Goal: Transaction & Acquisition: Book appointment/travel/reservation

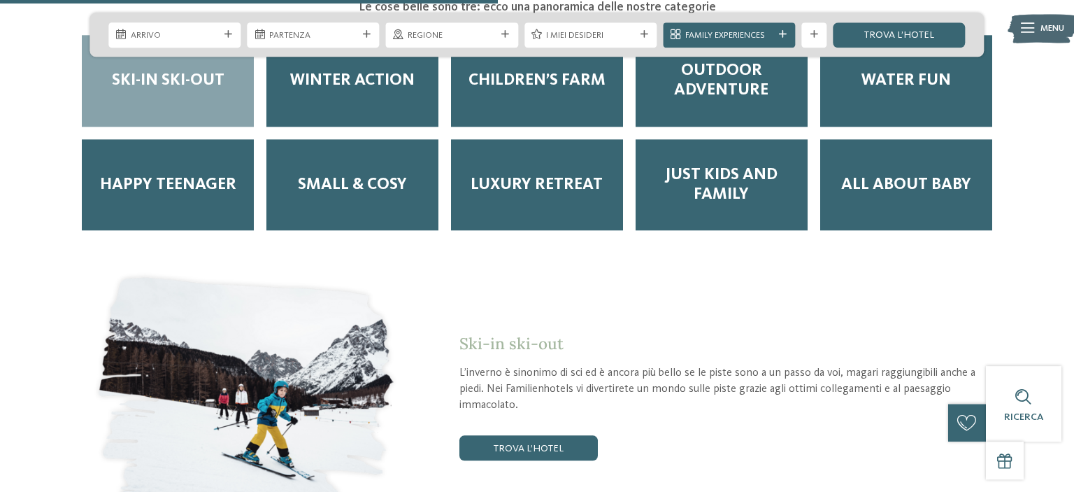
scroll to position [1796, 0]
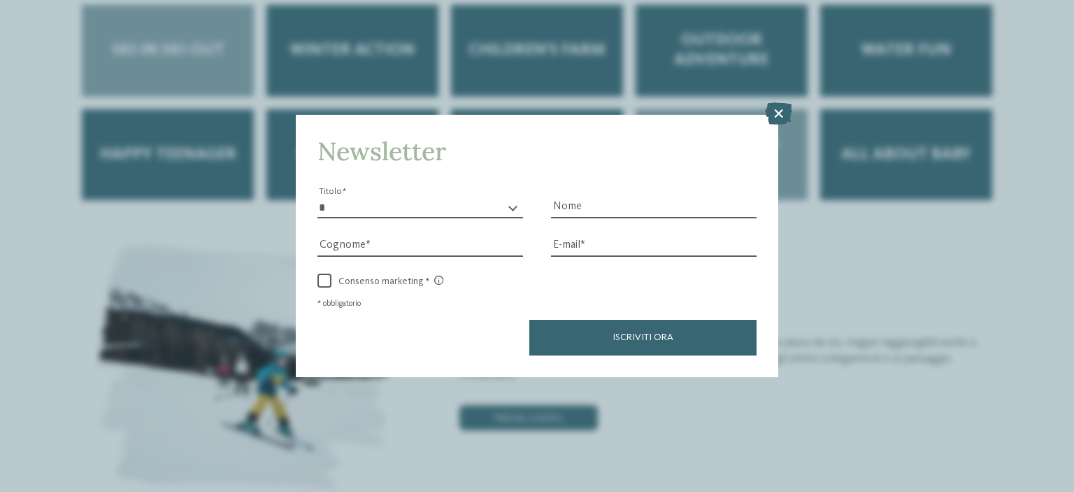
click at [778, 110] on icon at bounding box center [778, 113] width 27 height 22
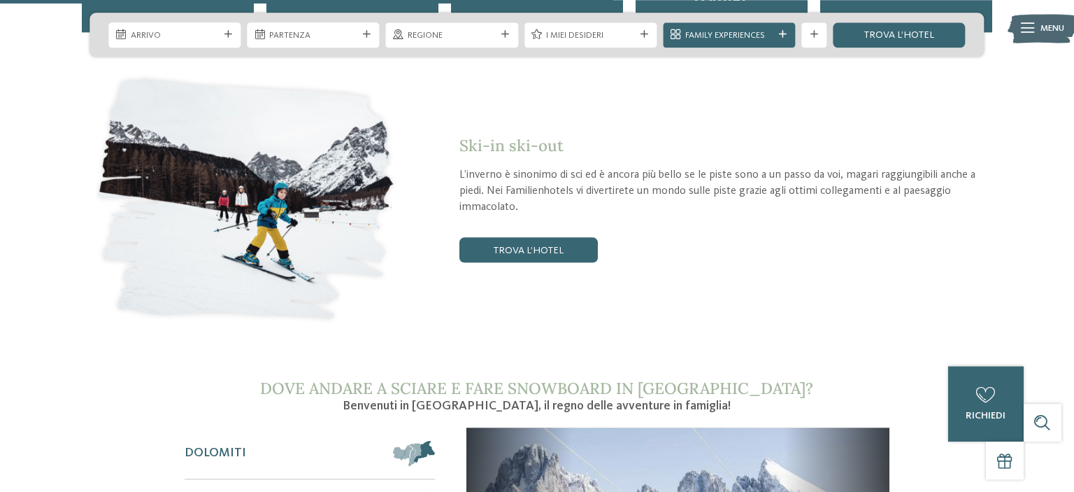
scroll to position [1944, 0]
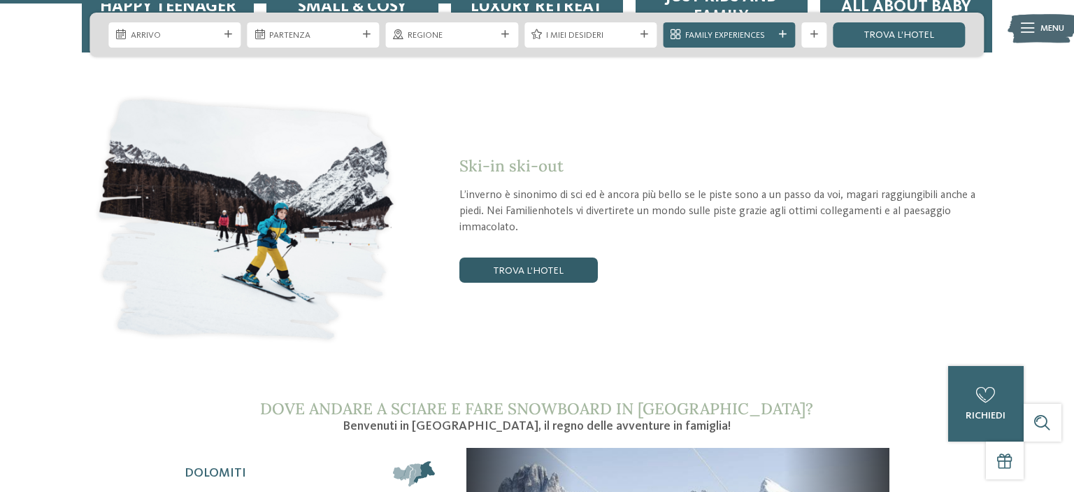
click at [552, 257] on link "trova l’hotel" at bounding box center [528, 269] width 138 height 25
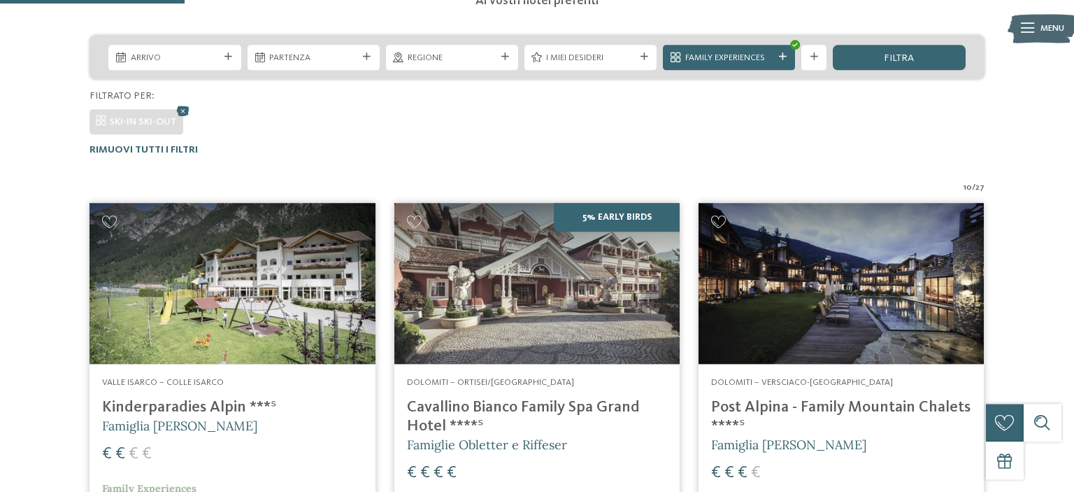
scroll to position [233, 0]
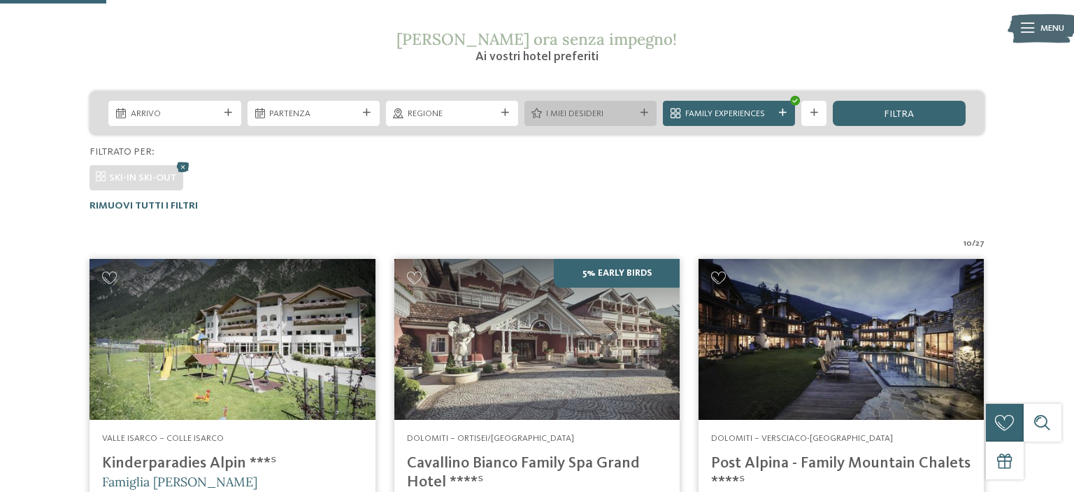
click at [558, 118] on span "I miei desideri" at bounding box center [590, 114] width 88 height 13
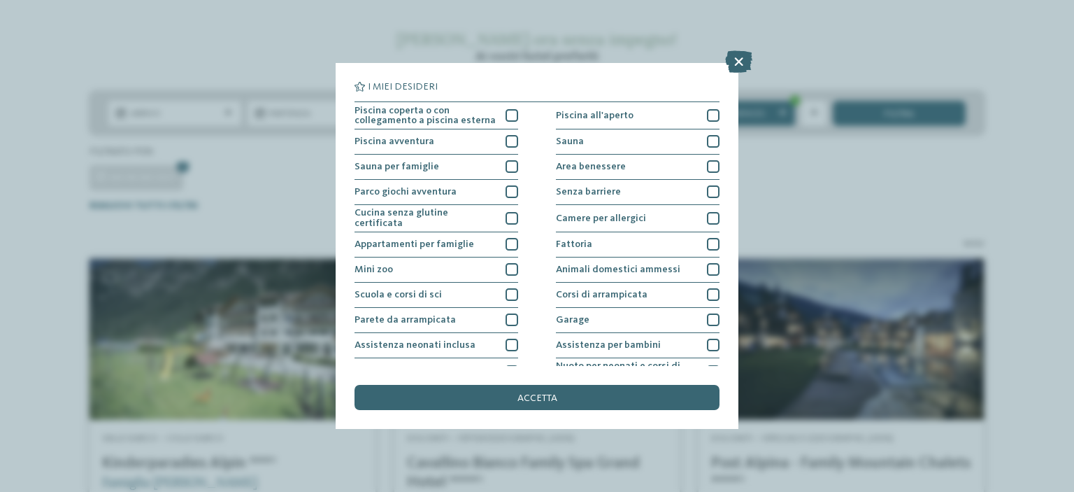
drag, startPoint x: 804, startPoint y: 169, endPoint x: 787, endPoint y: 152, distance: 24.2
click at [804, 167] on div "I miei desideri Piscina coperta o con collegamento a piscina esterna Piscina al…" at bounding box center [537, 246] width 1074 height 492
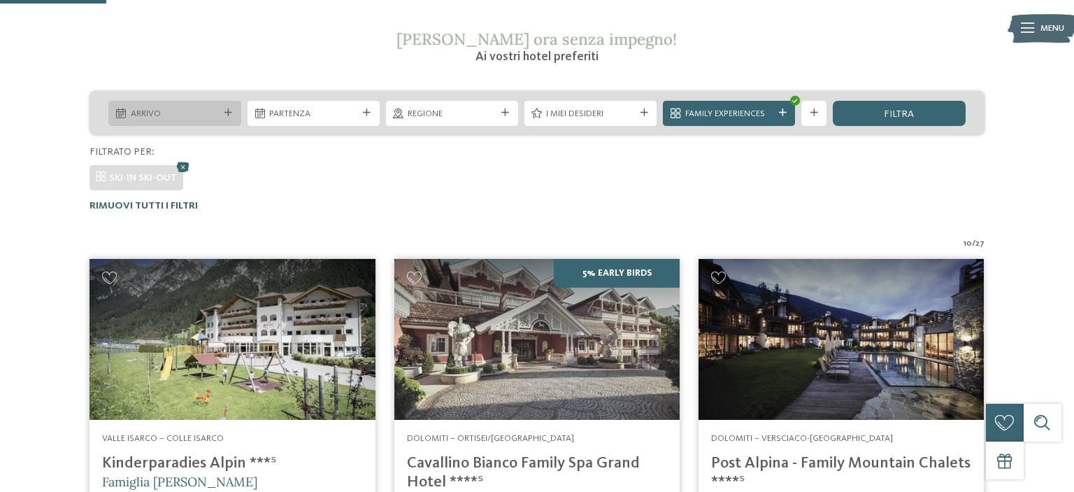
click at [228, 111] on icon at bounding box center [228, 113] width 8 height 8
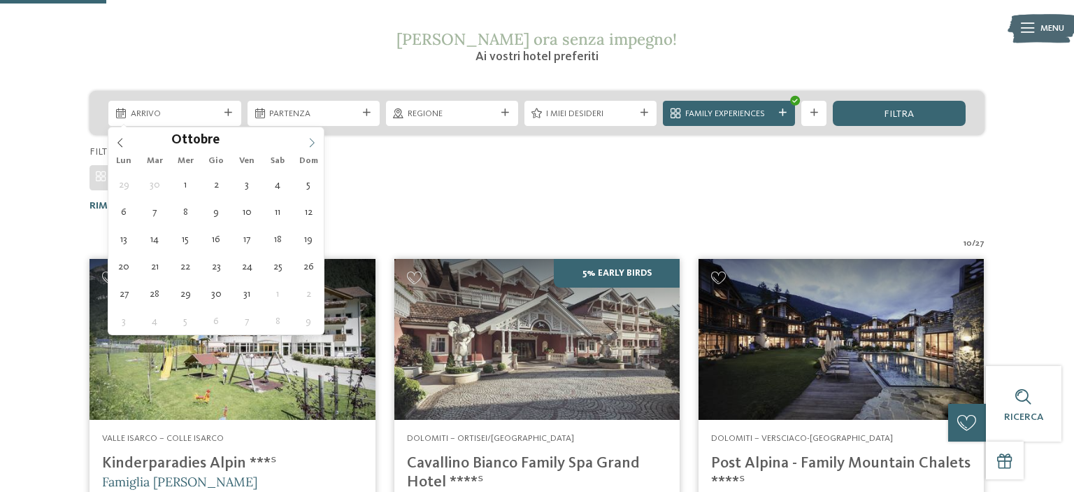
click at [312, 138] on icon at bounding box center [312, 143] width 10 height 10
type div "[DATE]"
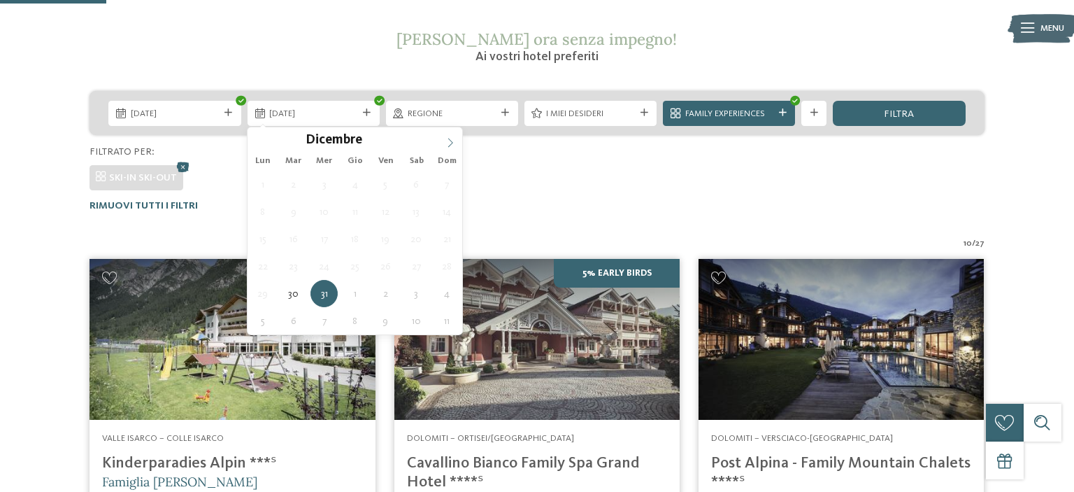
type input "****"
click at [449, 144] on icon at bounding box center [450, 143] width 10 height 10
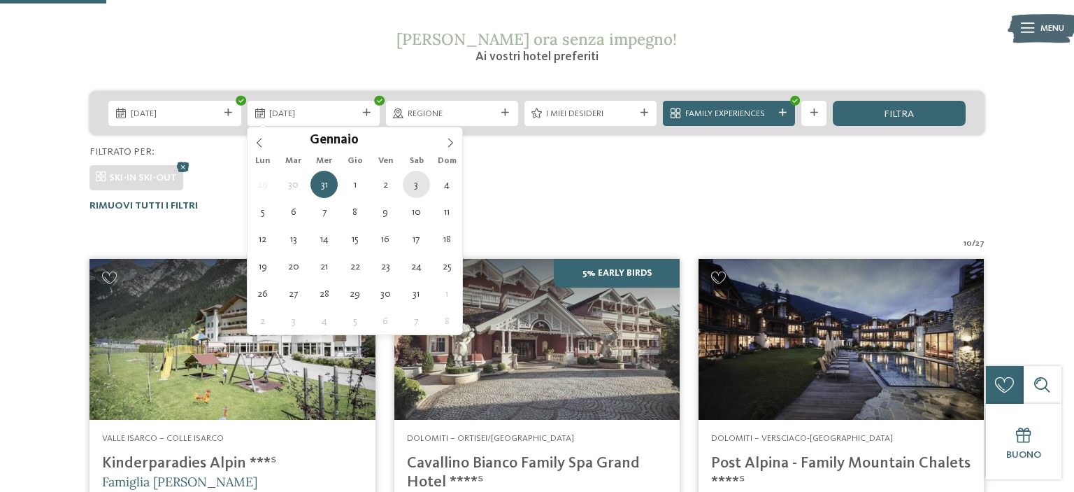
type div "[DATE]"
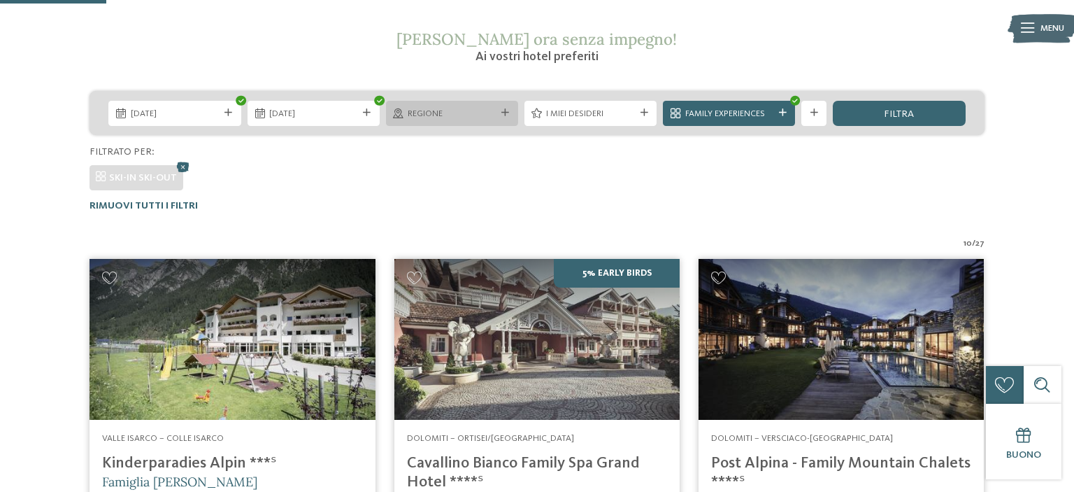
click at [499, 111] on div at bounding box center [505, 113] width 13 height 8
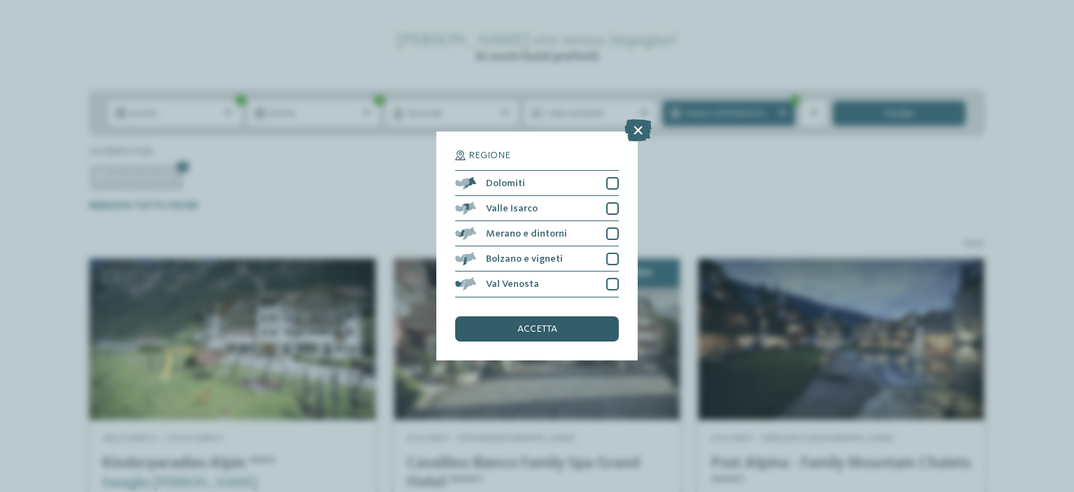
click at [545, 330] on span "accetta" at bounding box center [537, 329] width 40 height 10
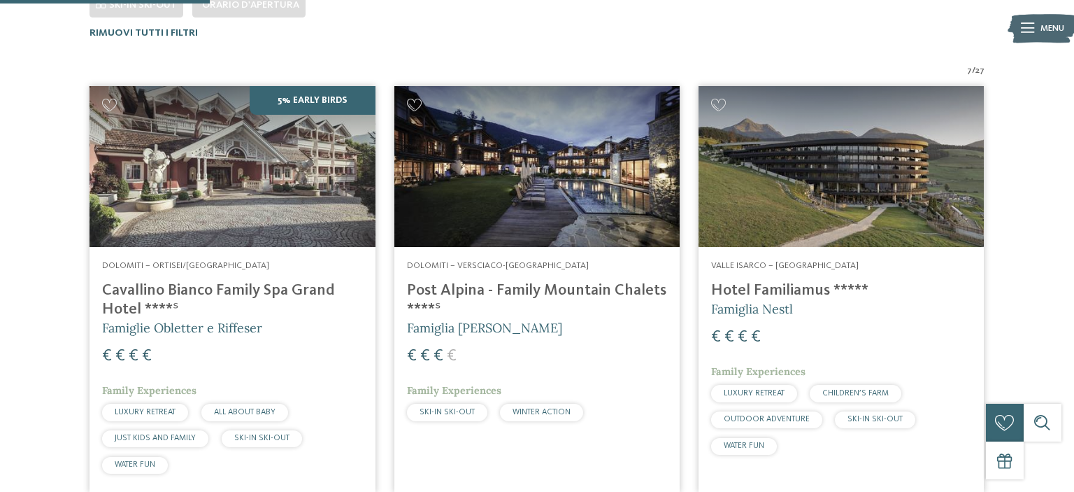
scroll to position [184, 0]
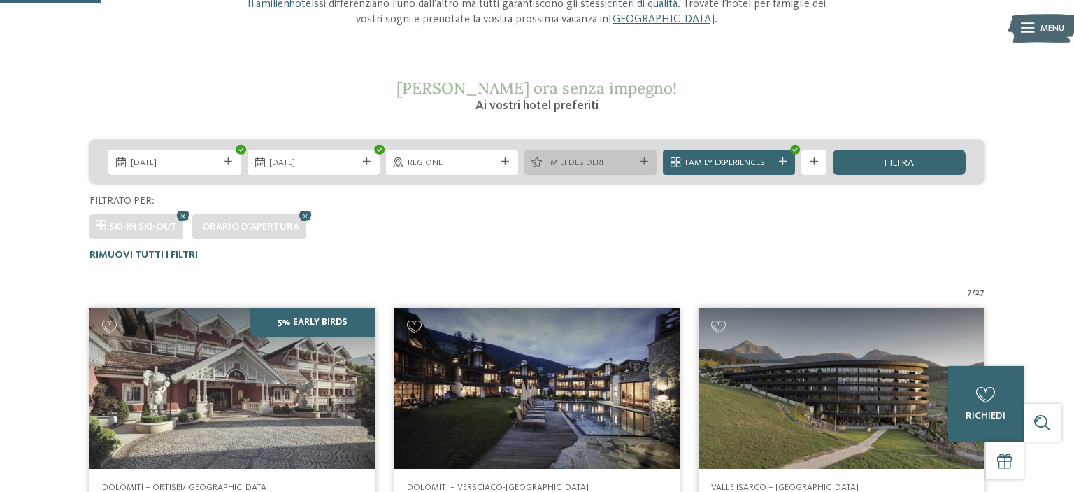
click at [646, 159] on icon at bounding box center [644, 162] width 8 height 8
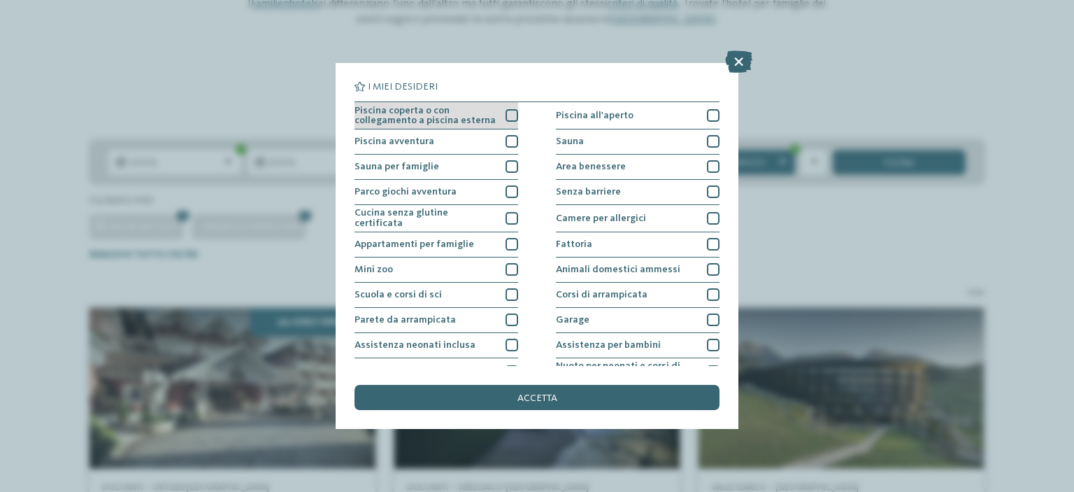
click at [514, 111] on div at bounding box center [512, 115] width 13 height 13
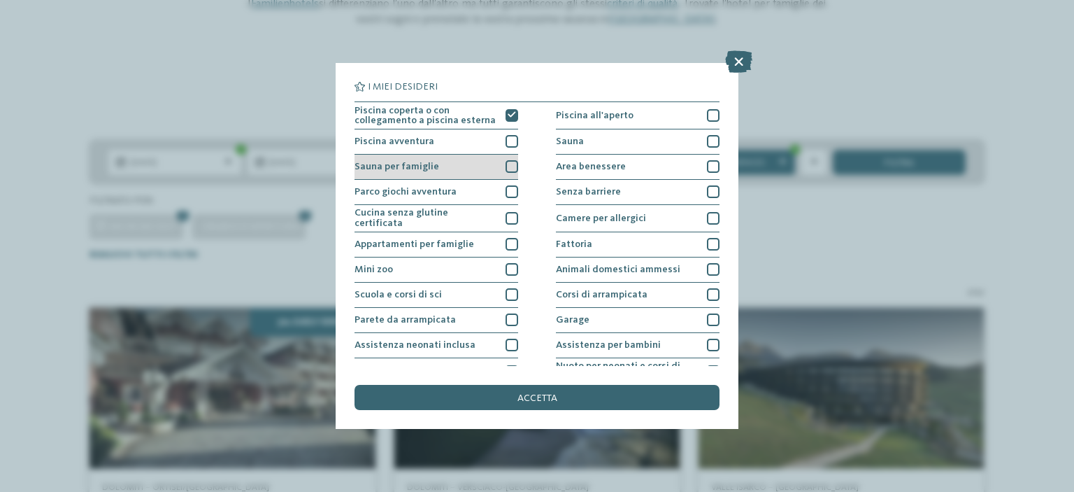
click at [513, 164] on div at bounding box center [512, 166] width 13 height 13
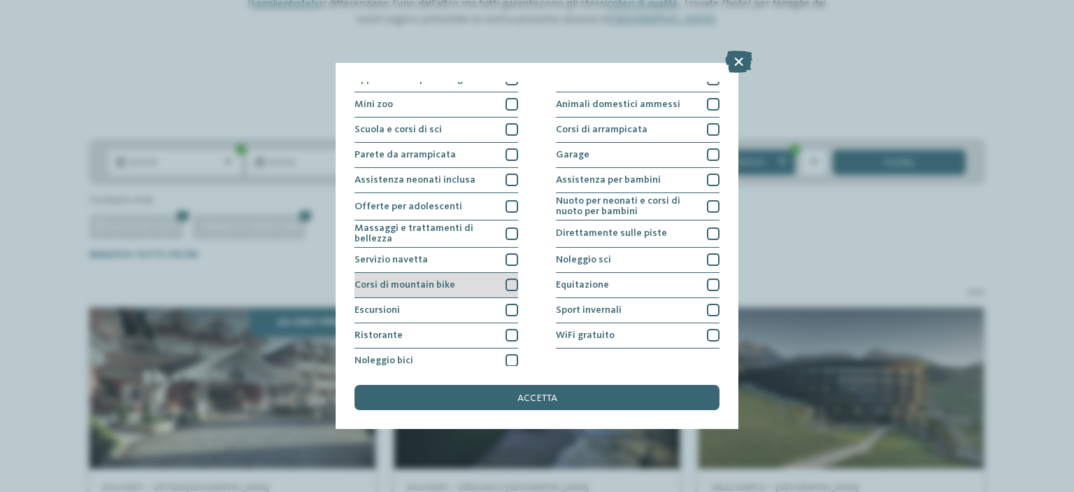
scroll to position [170, 0]
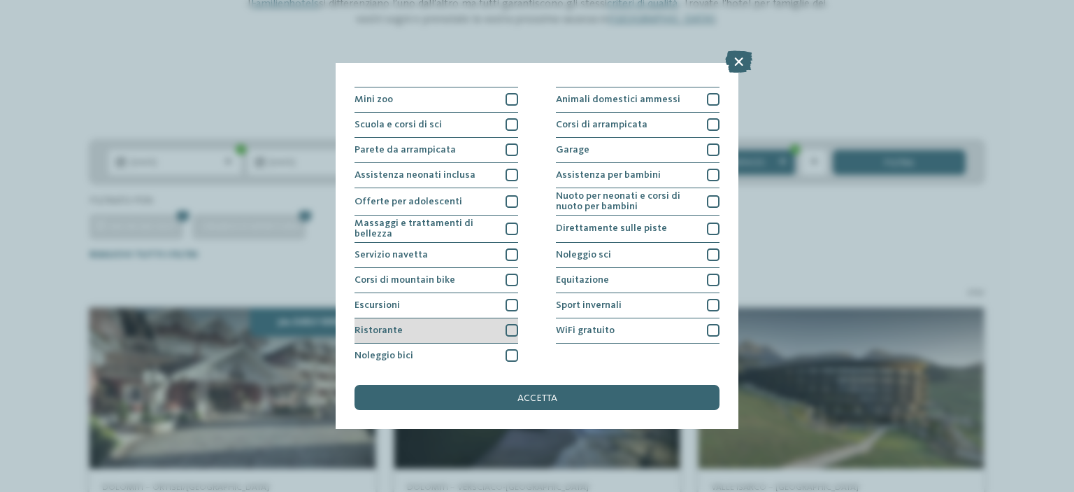
click at [516, 327] on div at bounding box center [512, 330] width 13 height 13
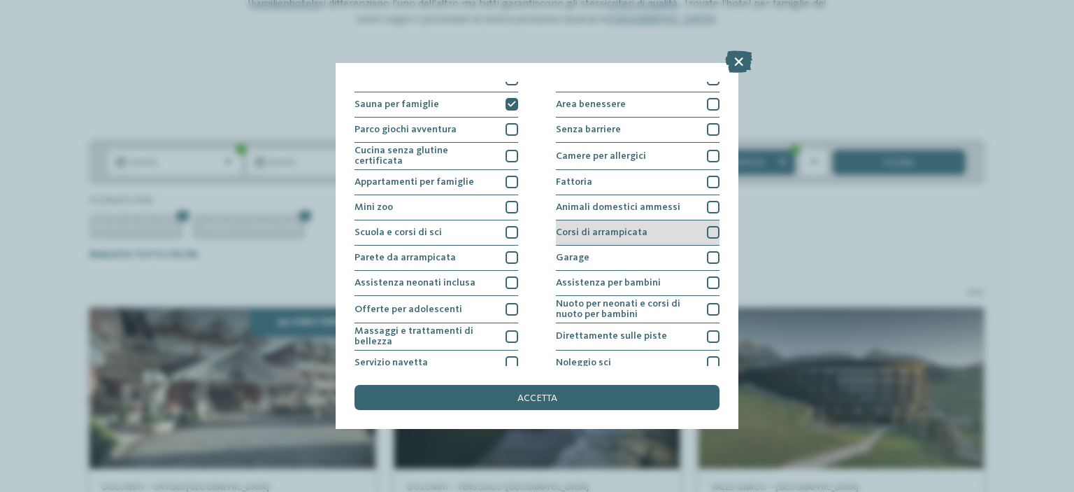
scroll to position [0, 0]
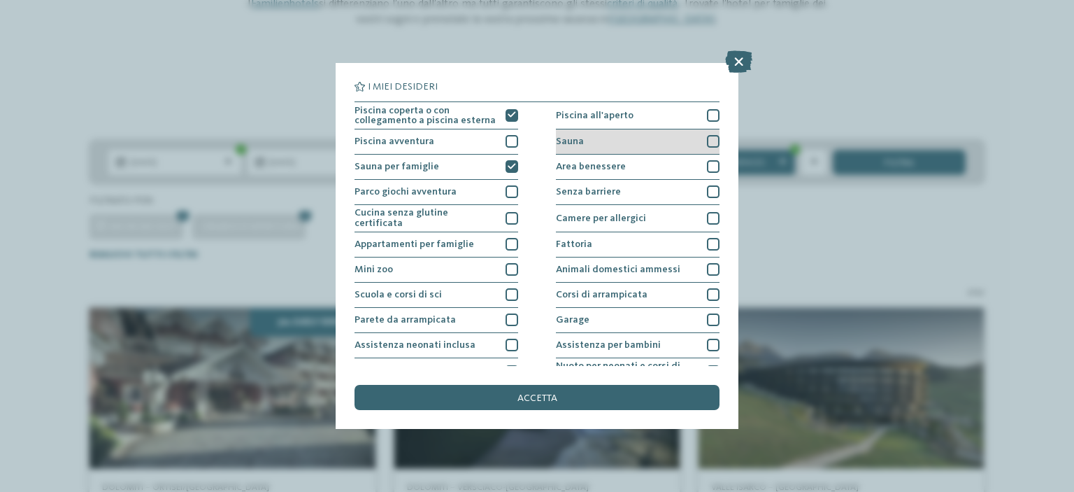
click at [712, 138] on div at bounding box center [713, 141] width 13 height 13
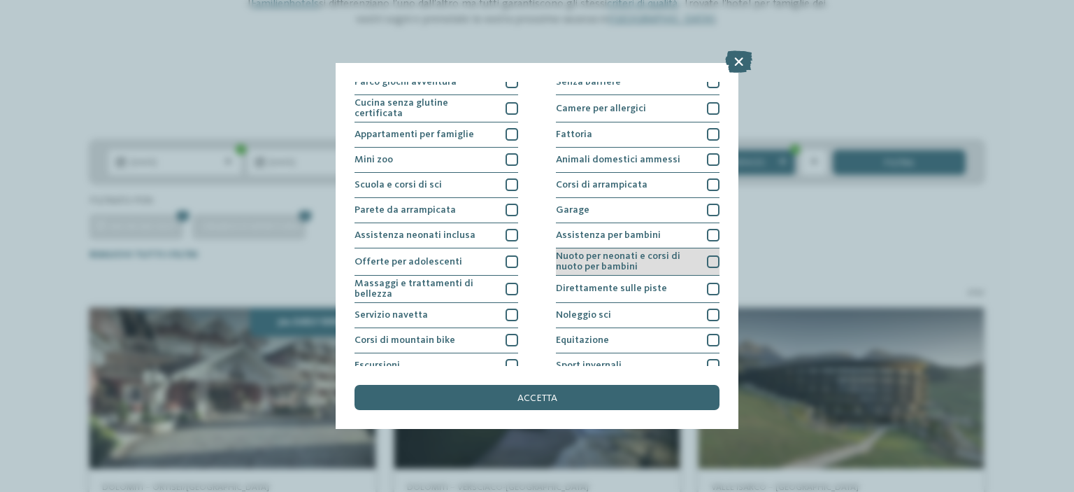
scroll to position [120, 0]
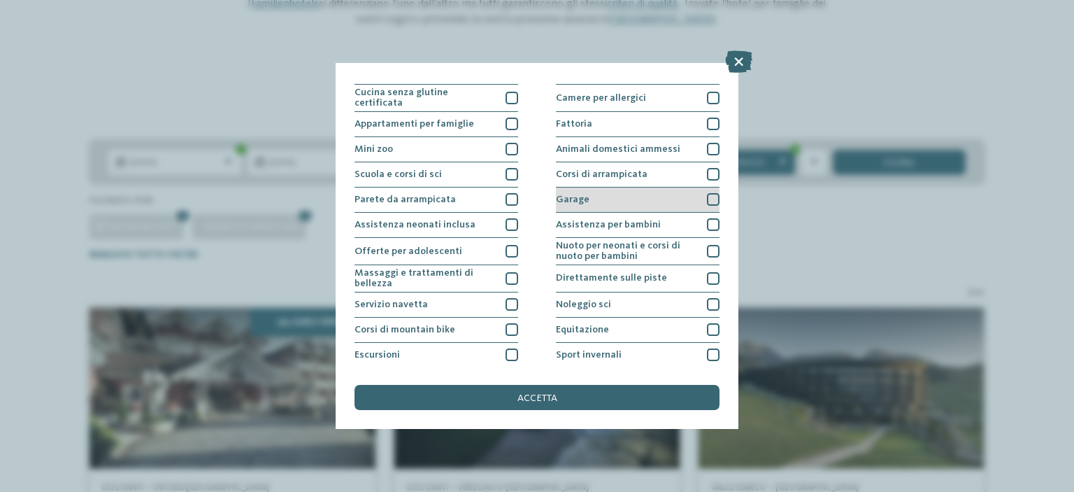
click at [712, 194] on div at bounding box center [713, 199] width 13 height 13
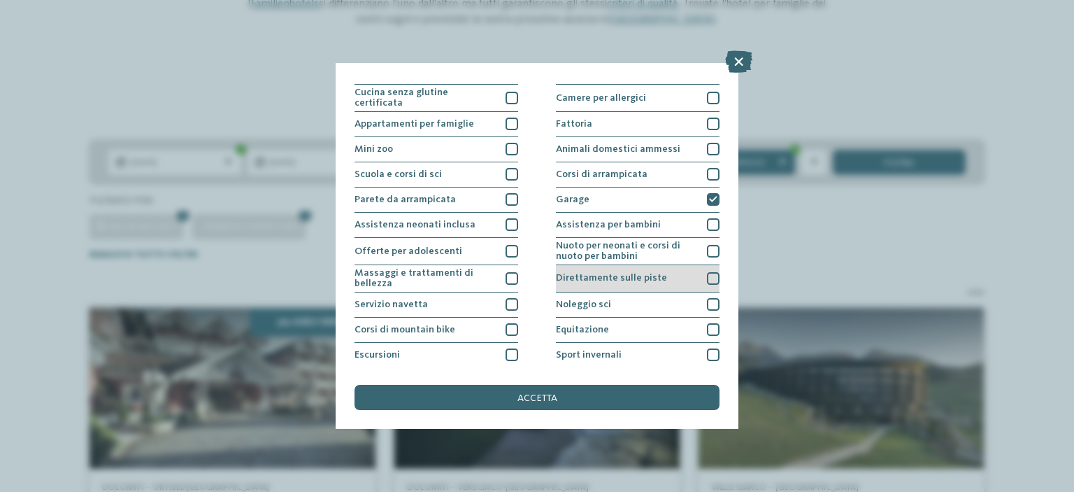
drag, startPoint x: 711, startPoint y: 276, endPoint x: 695, endPoint y: 271, distance: 16.8
click at [711, 275] on div at bounding box center [713, 278] width 13 height 13
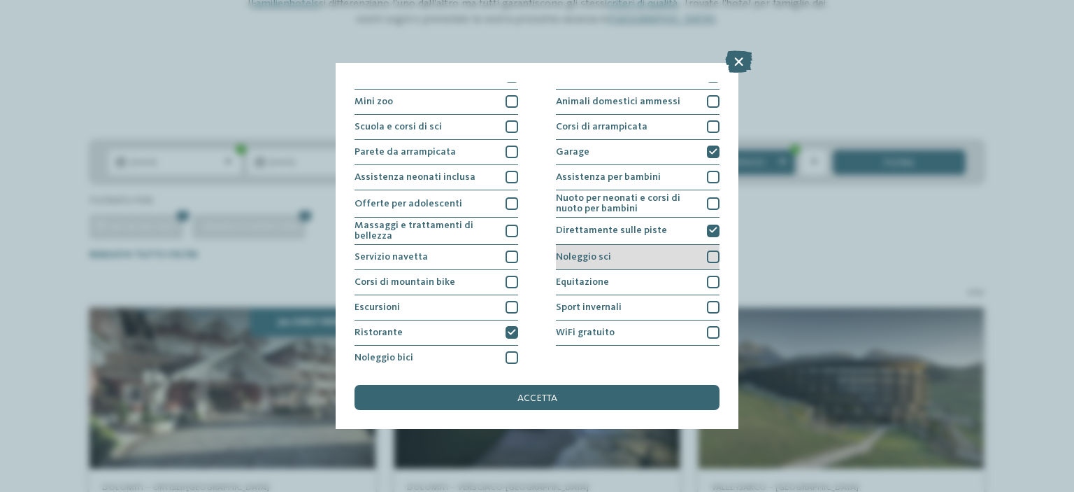
scroll to position [170, 0]
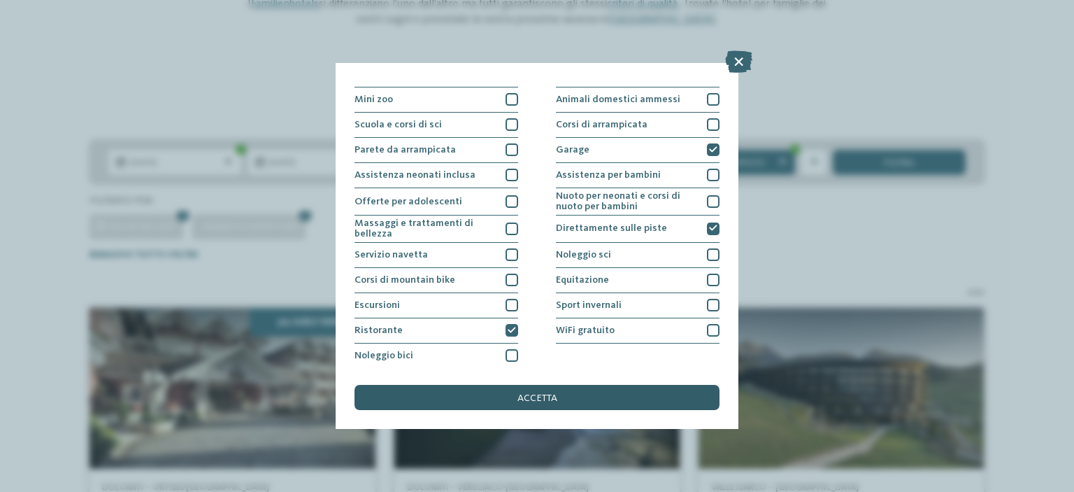
click at [552, 401] on span "accetta" at bounding box center [537, 398] width 40 height 10
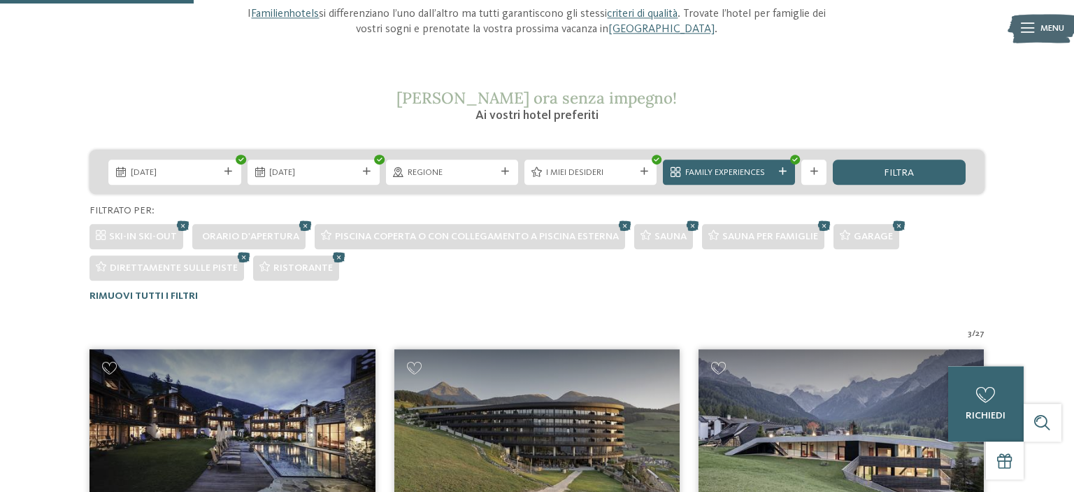
scroll to position [166, 0]
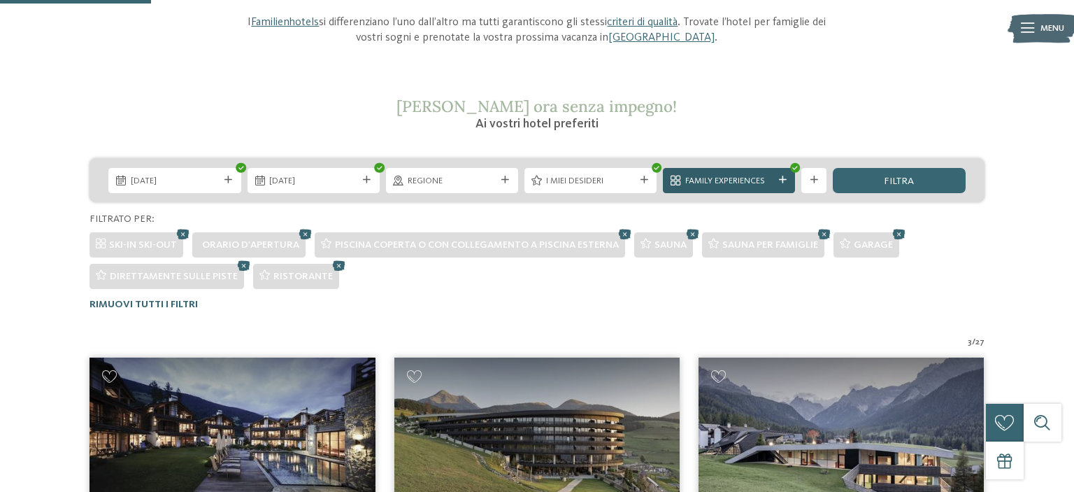
click at [782, 178] on icon at bounding box center [783, 180] width 8 height 8
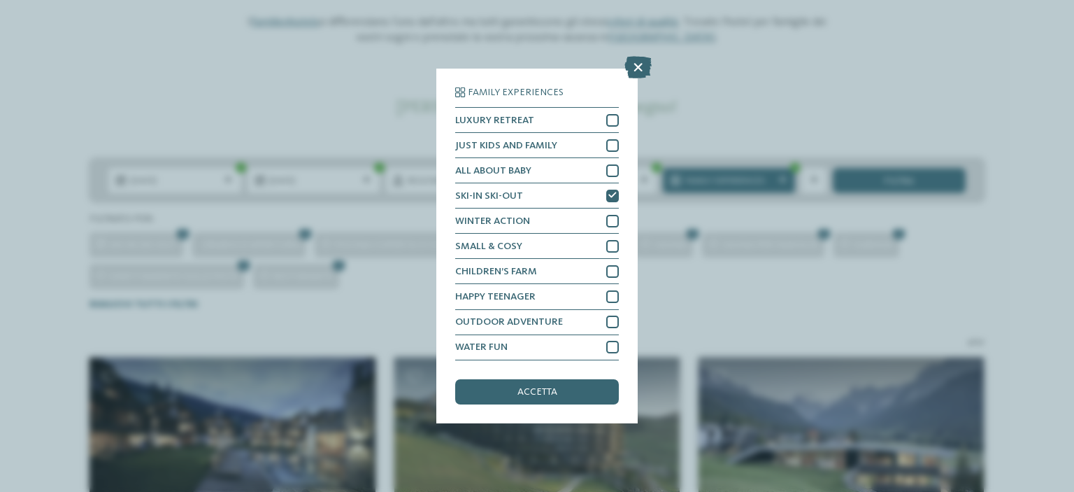
click at [642, 64] on icon at bounding box center [637, 68] width 27 height 22
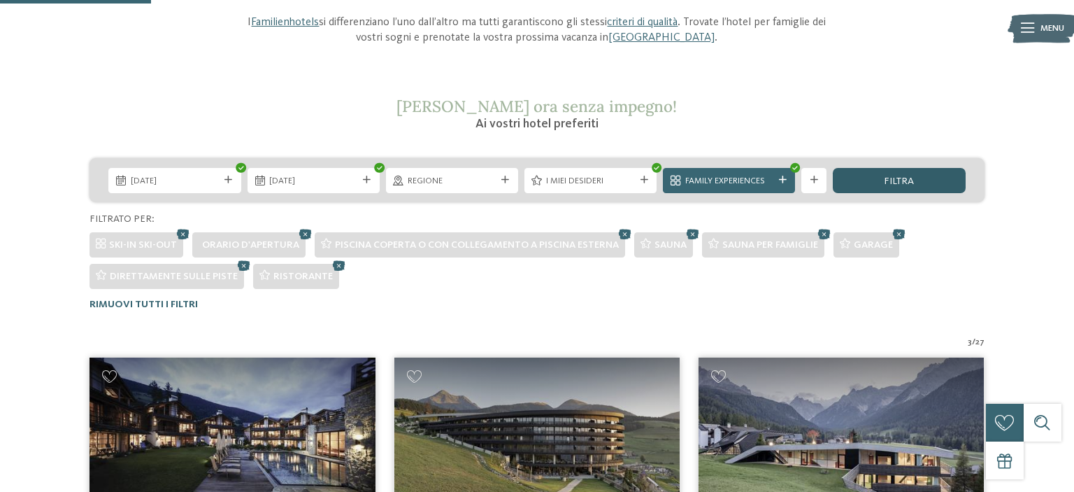
click at [934, 180] on div "filtra" at bounding box center [899, 180] width 132 height 25
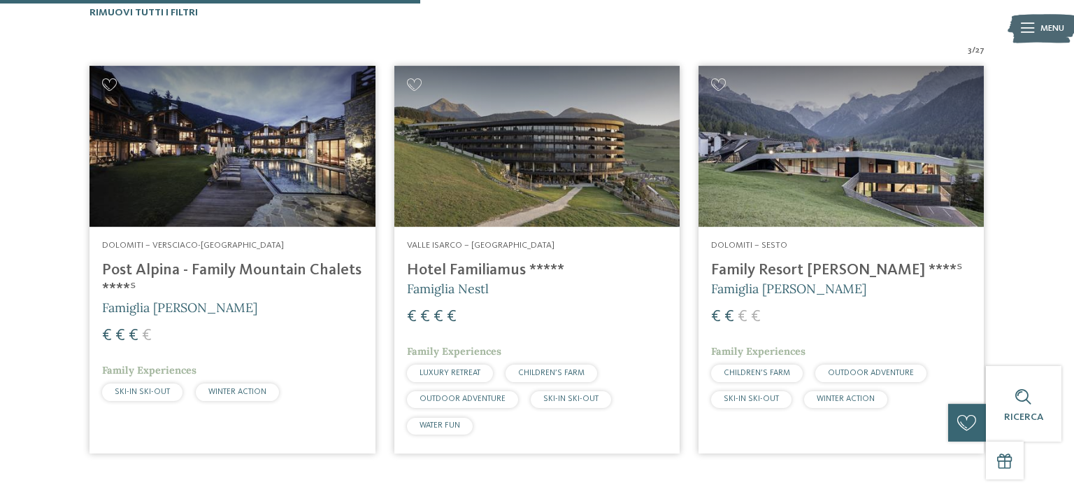
scroll to position [387, 0]
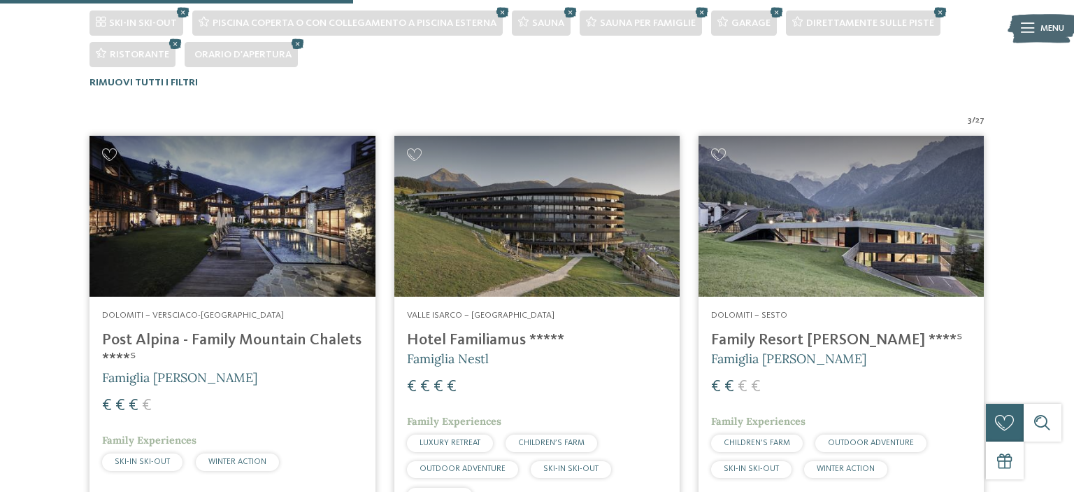
click at [223, 316] on span "Dolomiti – Versciaco-[GEOGRAPHIC_DATA]" at bounding box center [193, 314] width 182 height 9
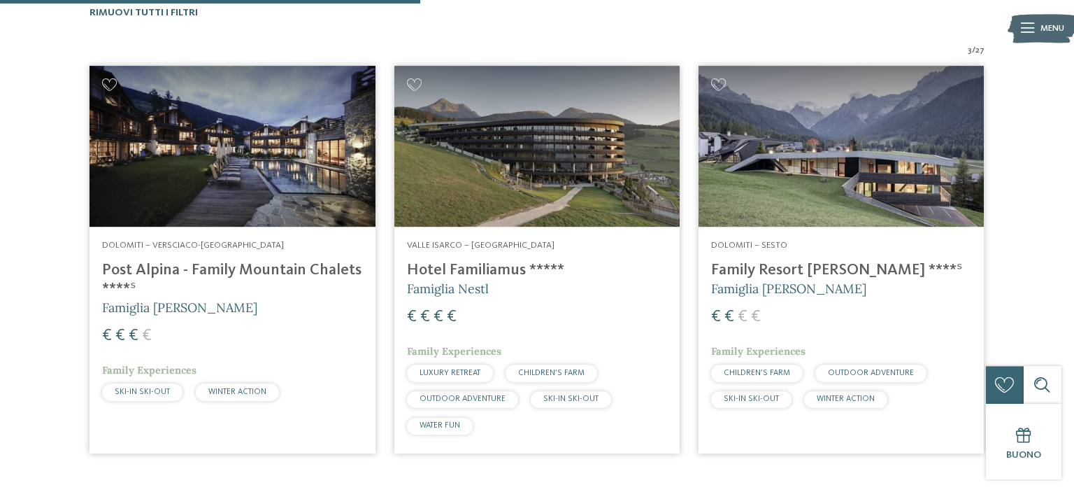
scroll to position [461, 0]
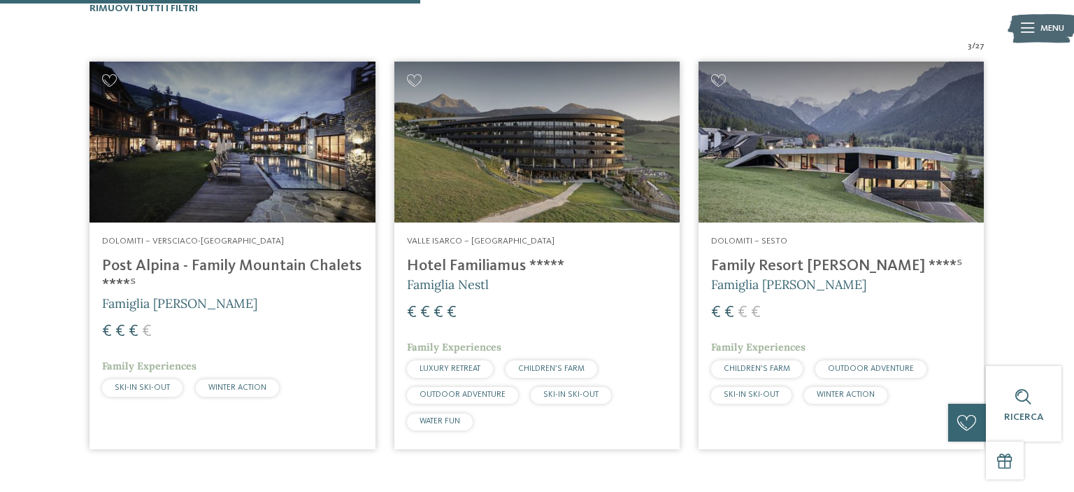
click at [443, 263] on h4 "Hotel Familiamus *****" at bounding box center [537, 266] width 260 height 19
click at [757, 259] on h4 "Family Resort [PERSON_NAME] ****ˢ" at bounding box center [841, 266] width 260 height 19
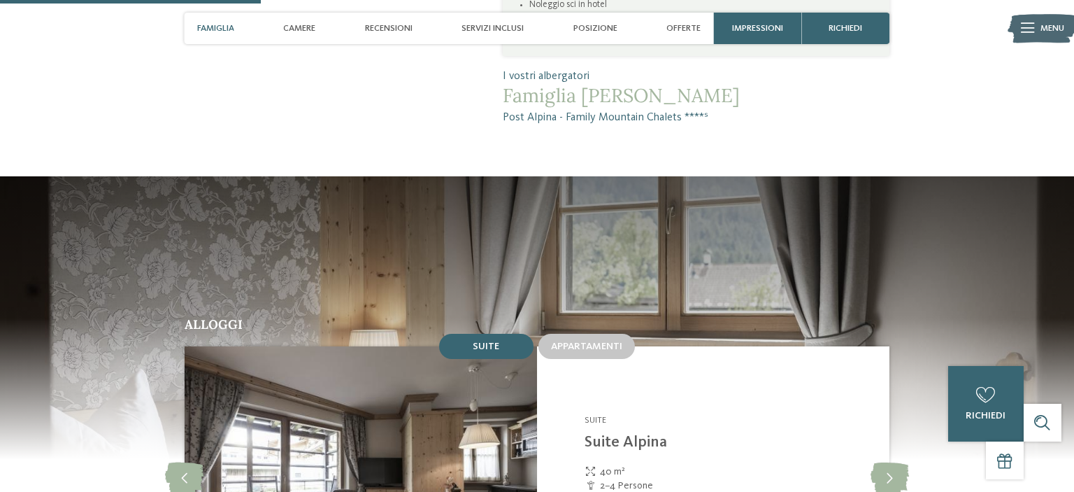
scroll to position [1255, 0]
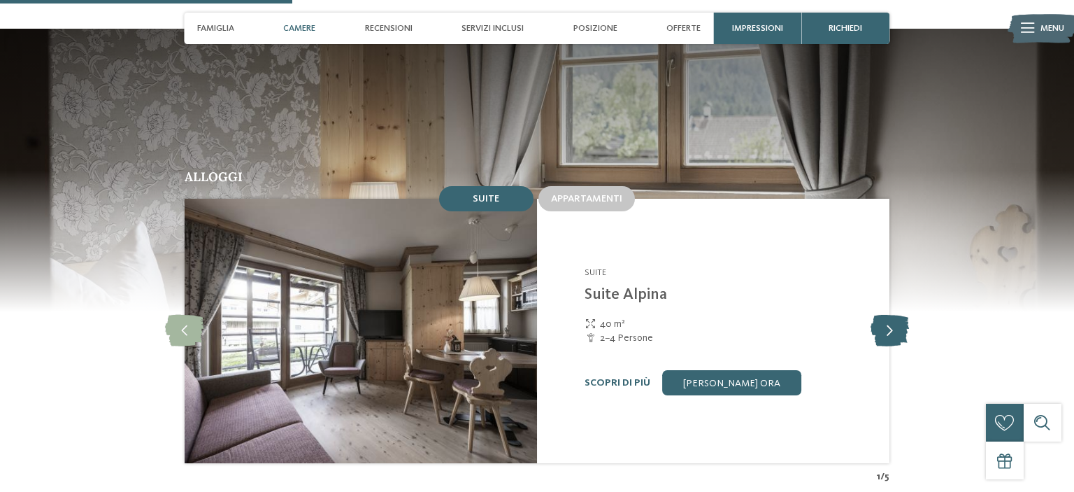
click at [891, 315] on icon at bounding box center [890, 330] width 38 height 31
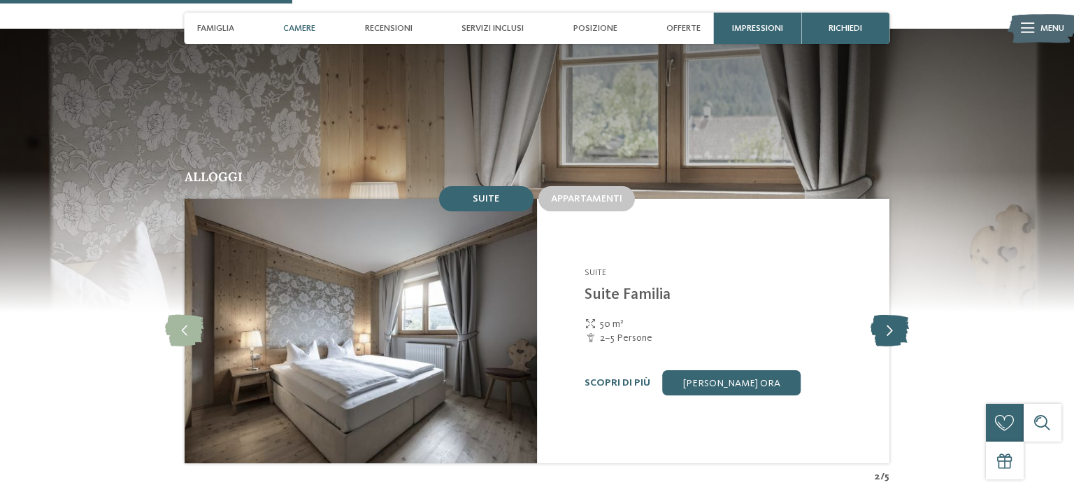
click at [891, 315] on icon at bounding box center [890, 330] width 38 height 31
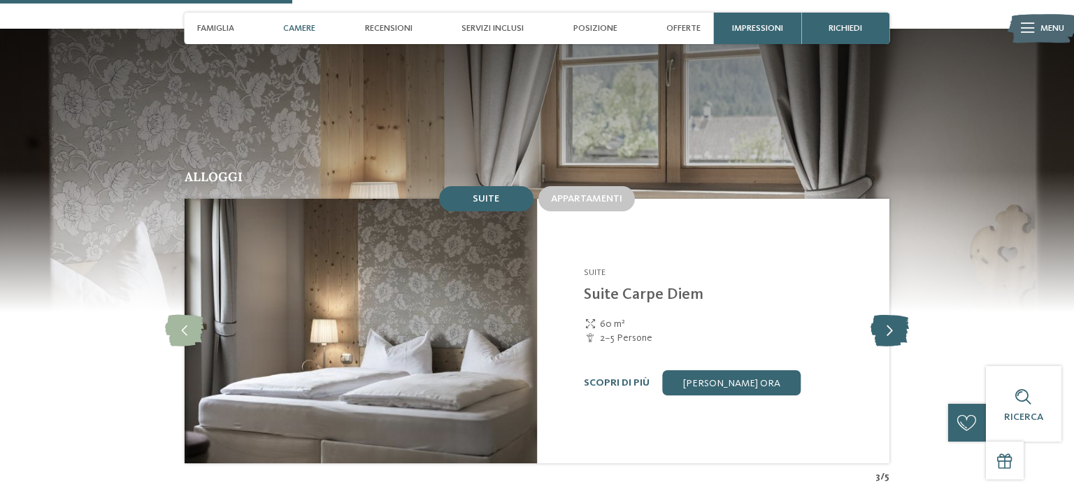
click at [891, 315] on icon at bounding box center [890, 330] width 38 height 31
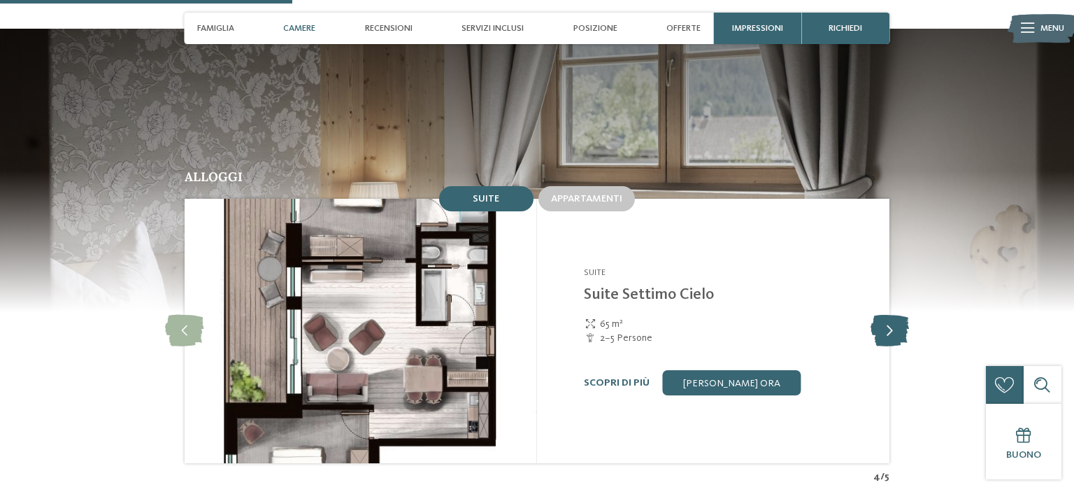
click at [890, 315] on icon at bounding box center [890, 330] width 38 height 31
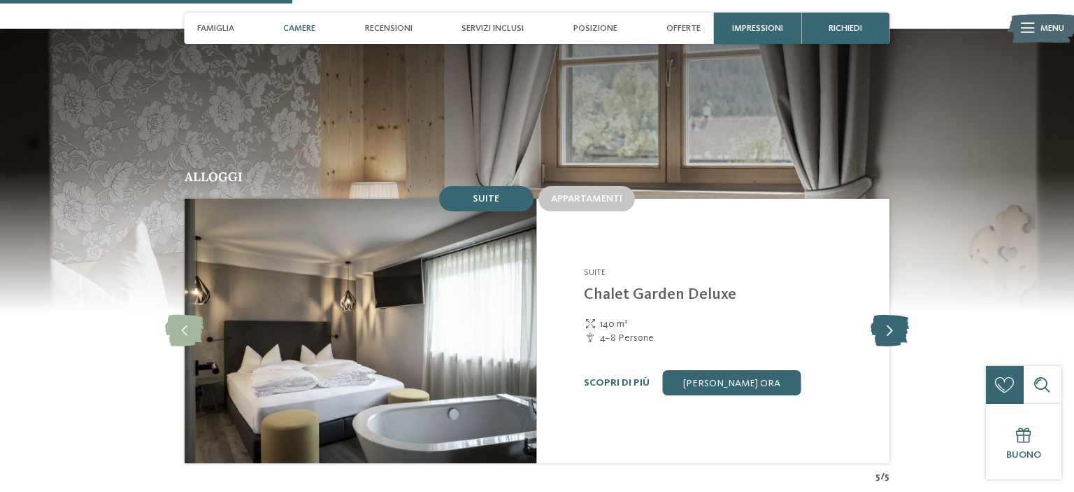
drag, startPoint x: 890, startPoint y: 303, endPoint x: 882, endPoint y: 309, distance: 10.1
click at [891, 315] on icon at bounding box center [890, 330] width 38 height 31
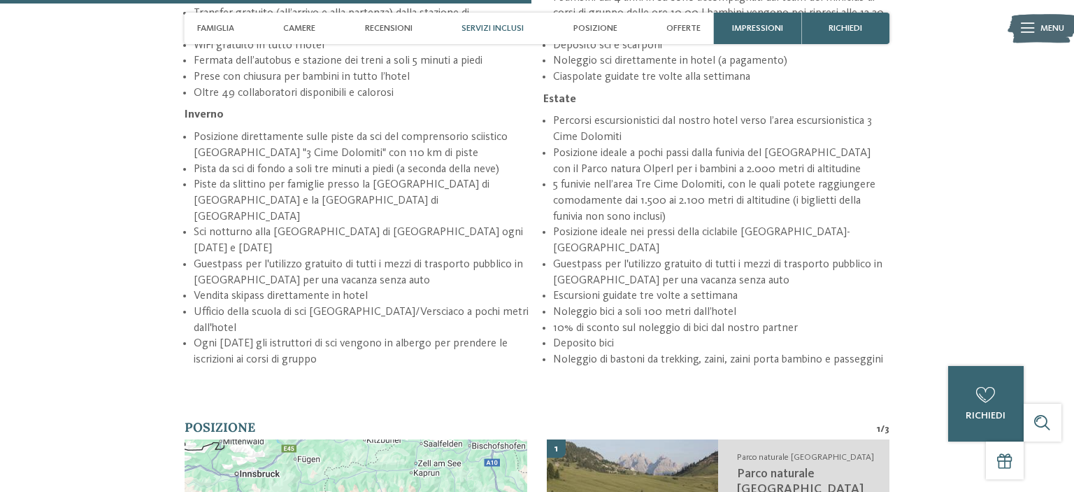
scroll to position [2412, 0]
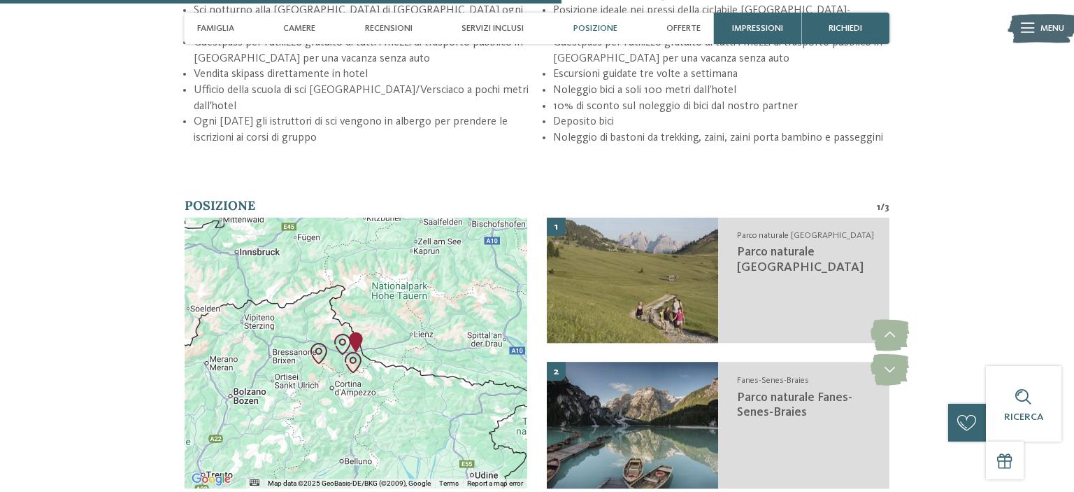
click at [491, 241] on div at bounding box center [356, 352] width 343 height 271
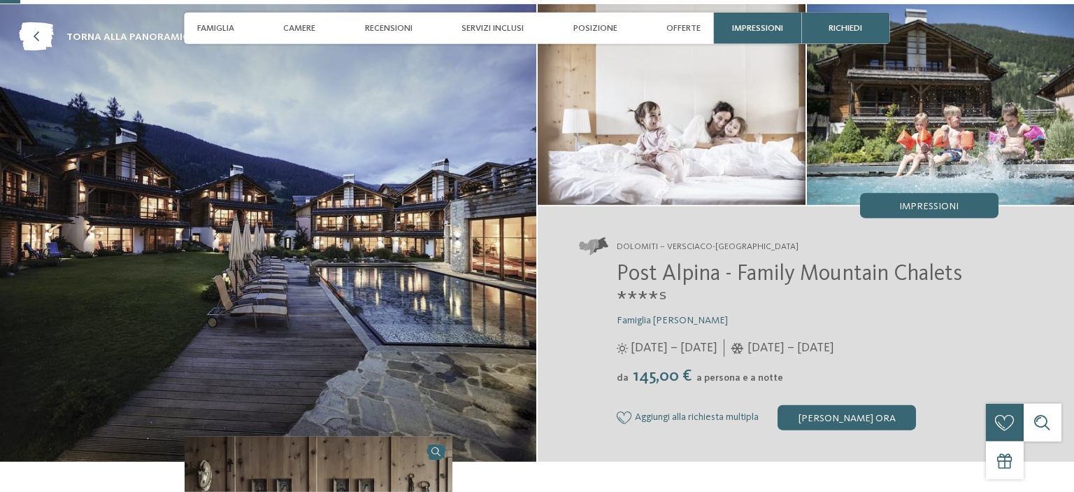
scroll to position [98, 0]
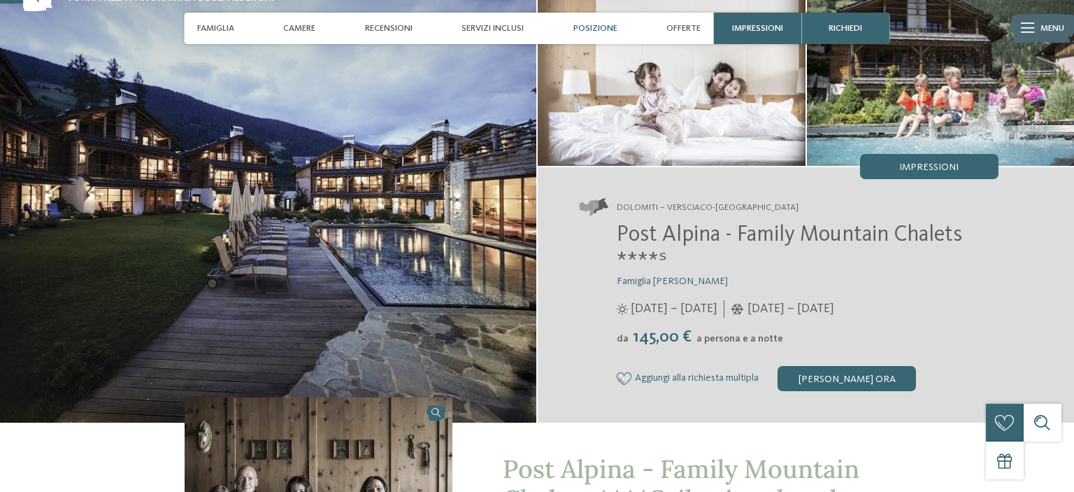
click at [586, 31] on span "Posizione" at bounding box center [595, 28] width 44 height 10
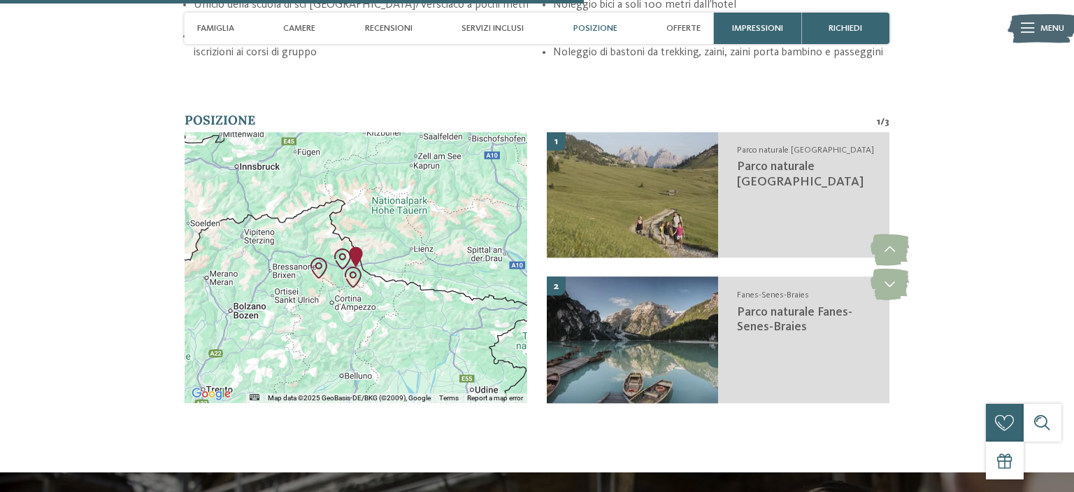
scroll to position [2506, 0]
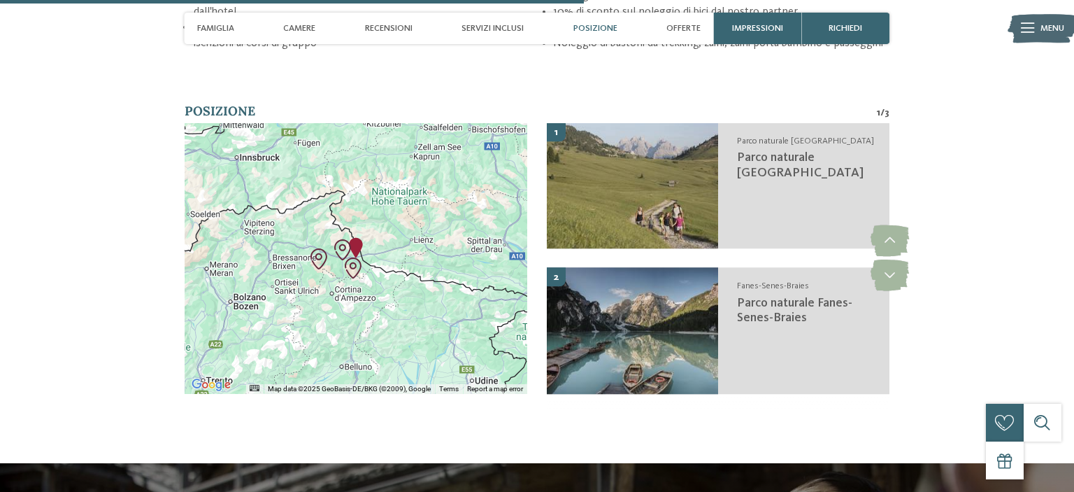
click at [438, 267] on div at bounding box center [356, 258] width 343 height 271
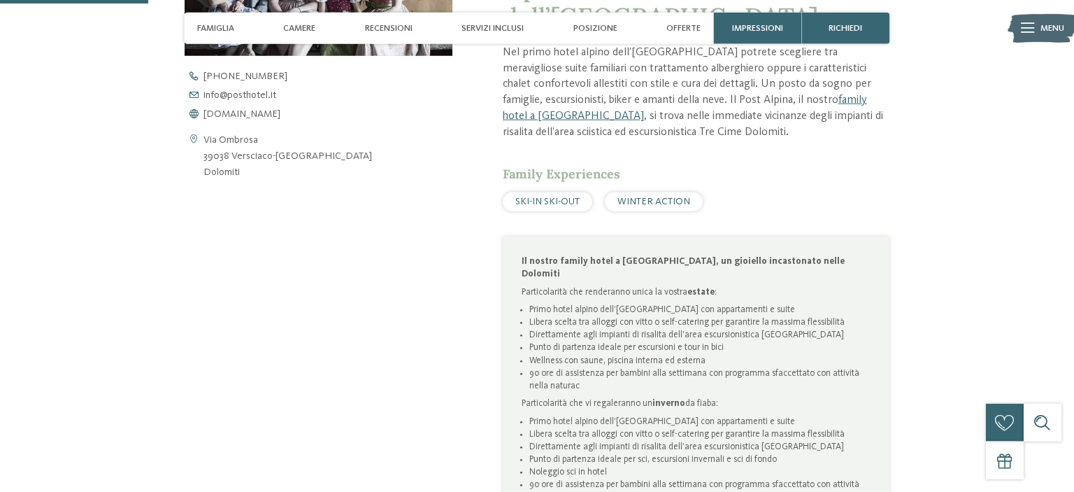
scroll to position [636, 0]
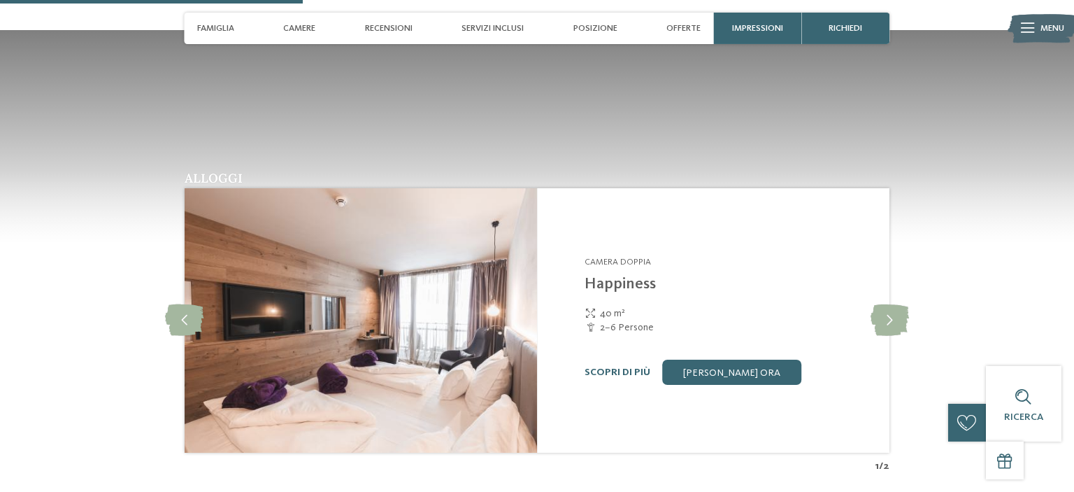
scroll to position [1550, 0]
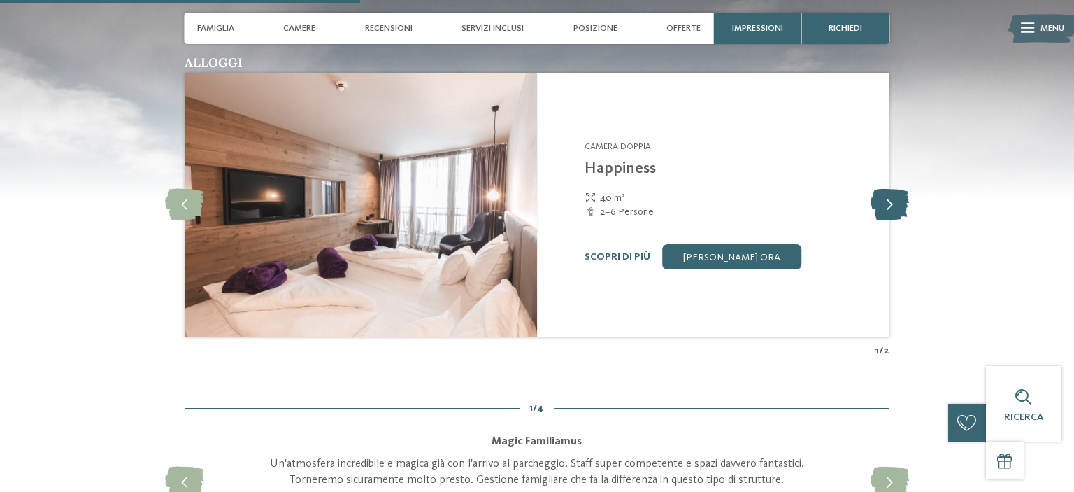
click at [892, 221] on icon at bounding box center [890, 204] width 38 height 31
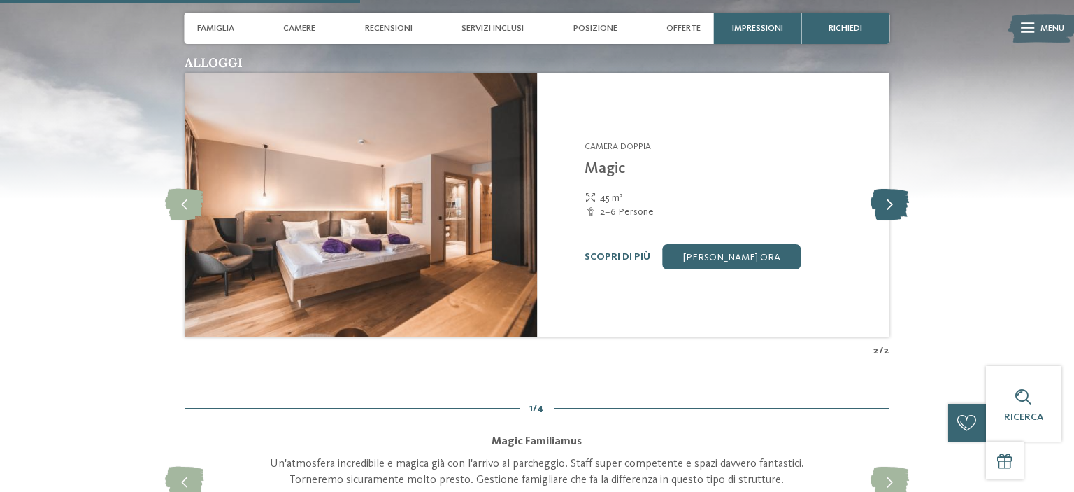
click at [892, 221] on icon at bounding box center [890, 204] width 38 height 31
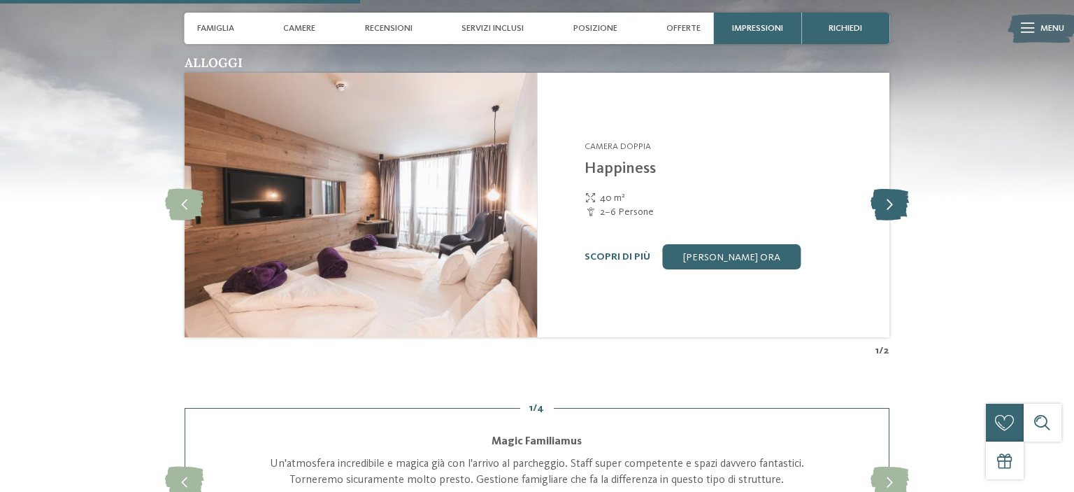
click at [892, 221] on icon at bounding box center [890, 204] width 38 height 31
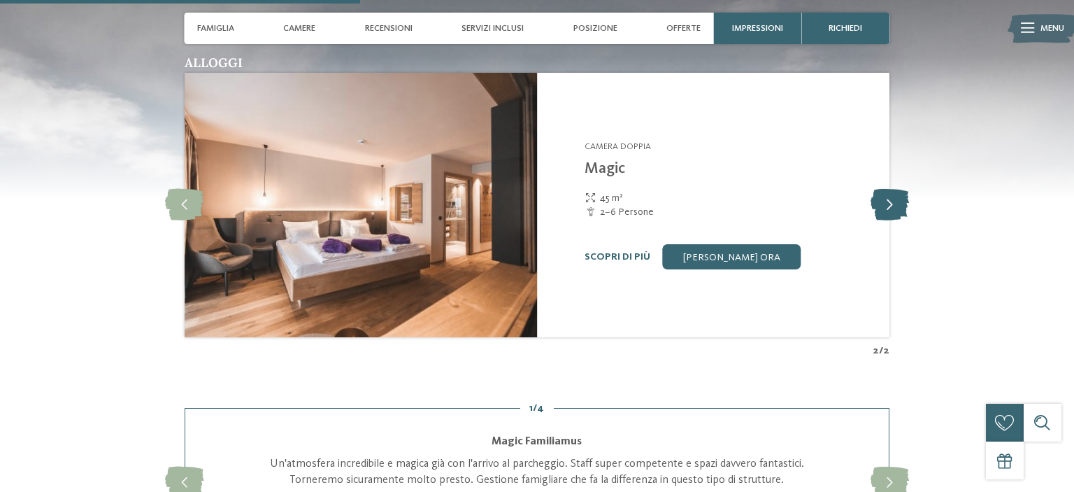
click at [892, 221] on icon at bounding box center [890, 204] width 38 height 31
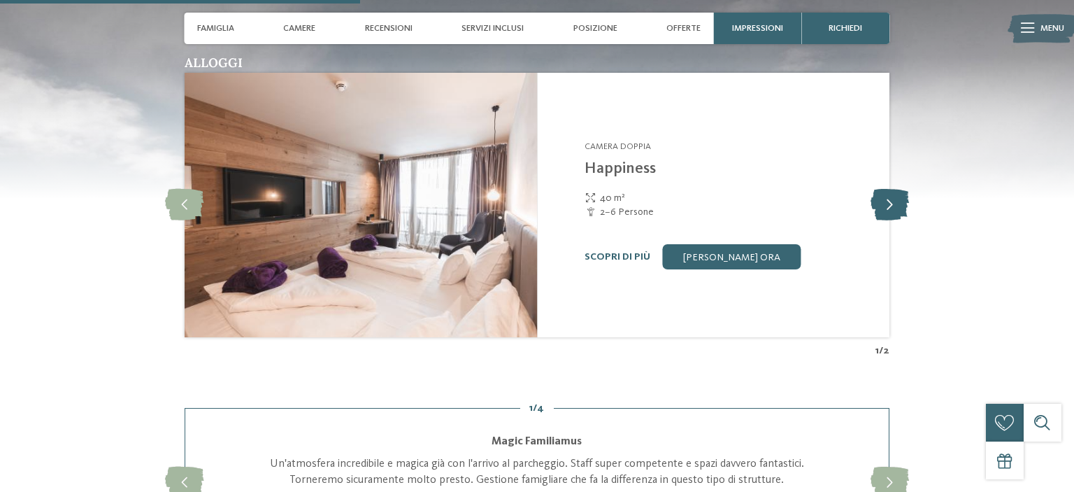
click at [891, 221] on icon at bounding box center [890, 204] width 38 height 31
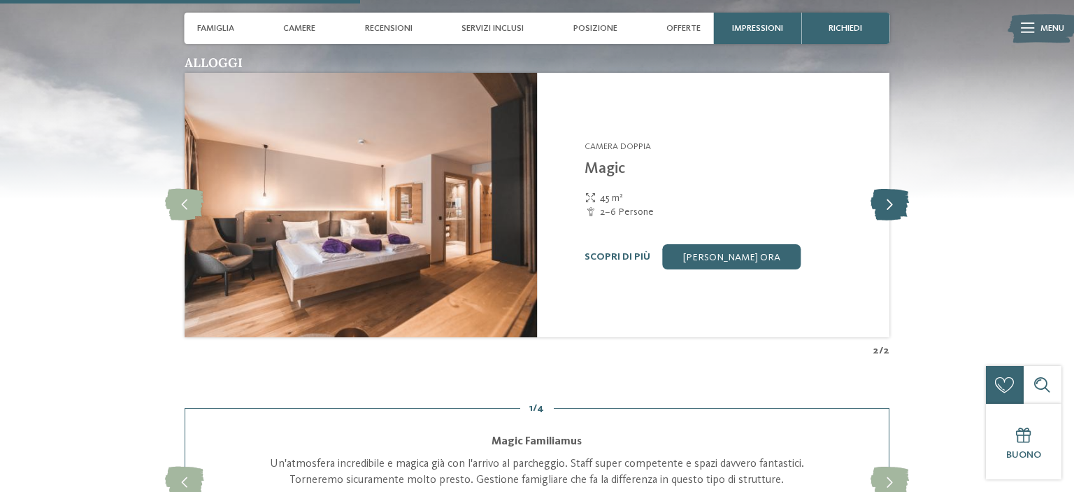
click at [891, 221] on icon at bounding box center [890, 204] width 38 height 31
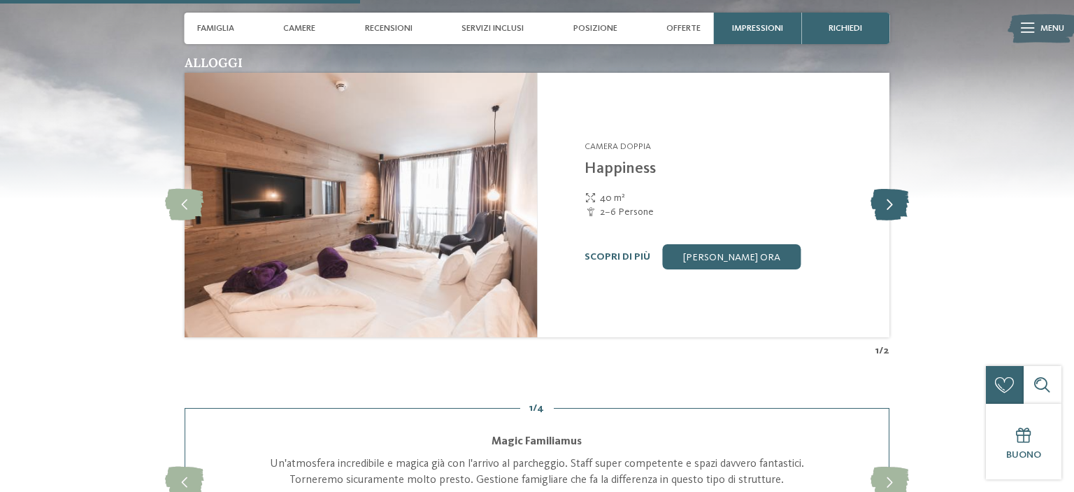
click at [891, 221] on icon at bounding box center [890, 204] width 38 height 31
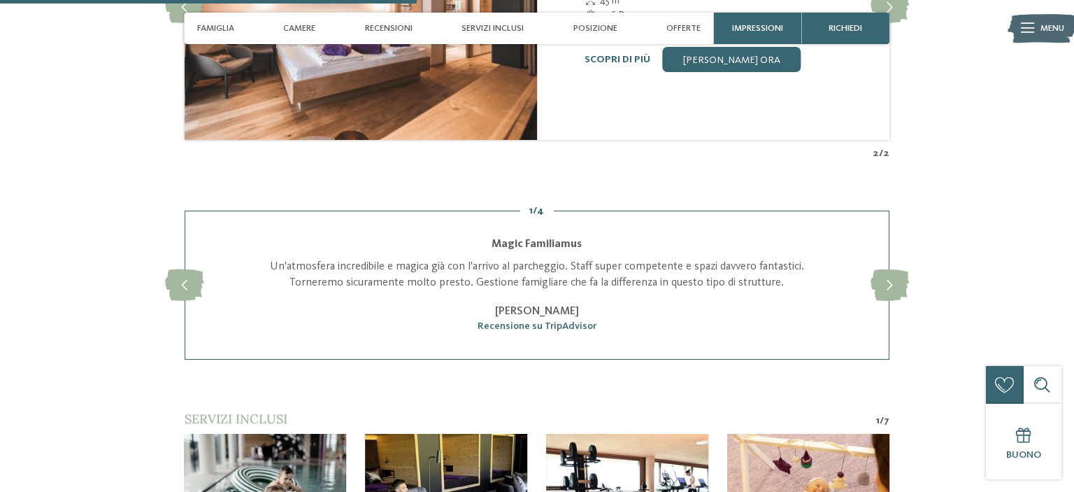
scroll to position [1919, 0]
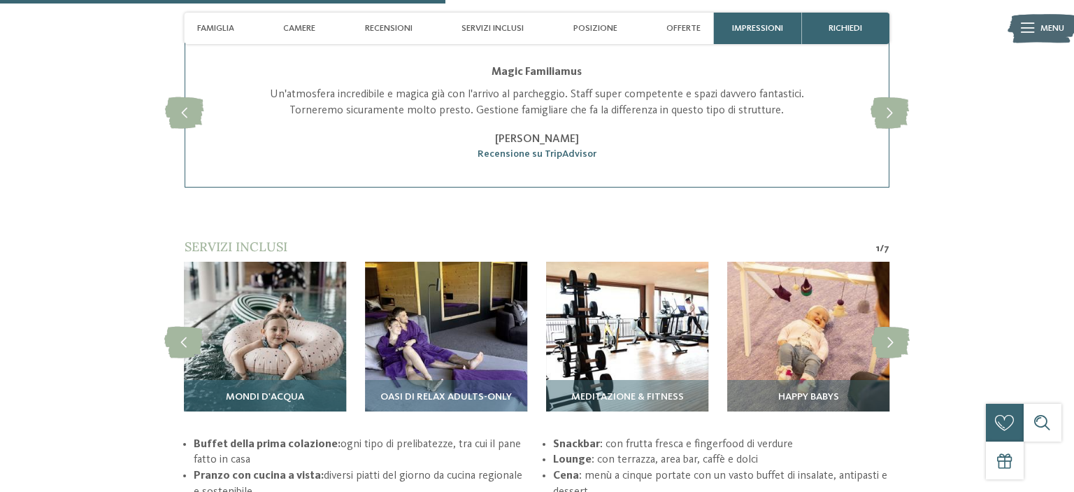
click at [323, 351] on img at bounding box center [265, 343] width 162 height 162
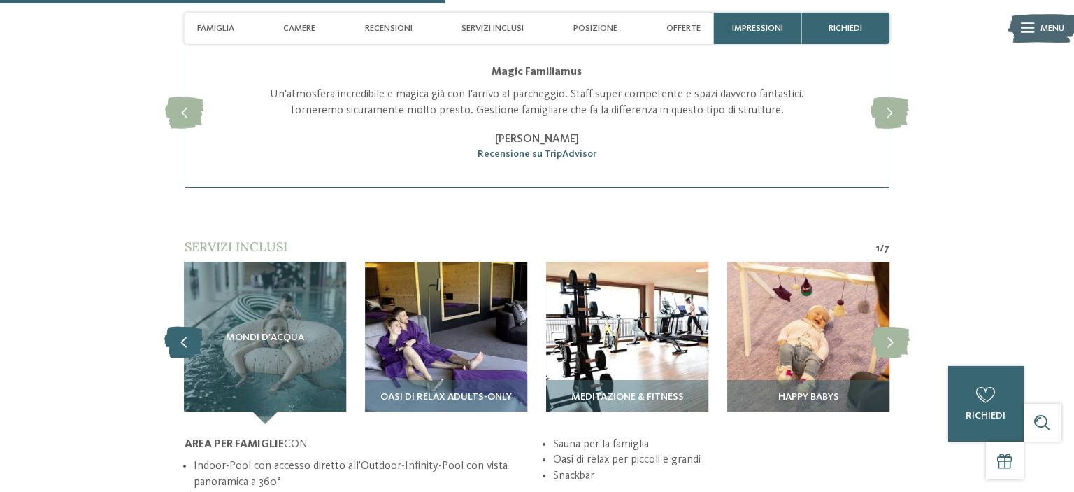
click at [189, 347] on icon at bounding box center [183, 342] width 38 height 31
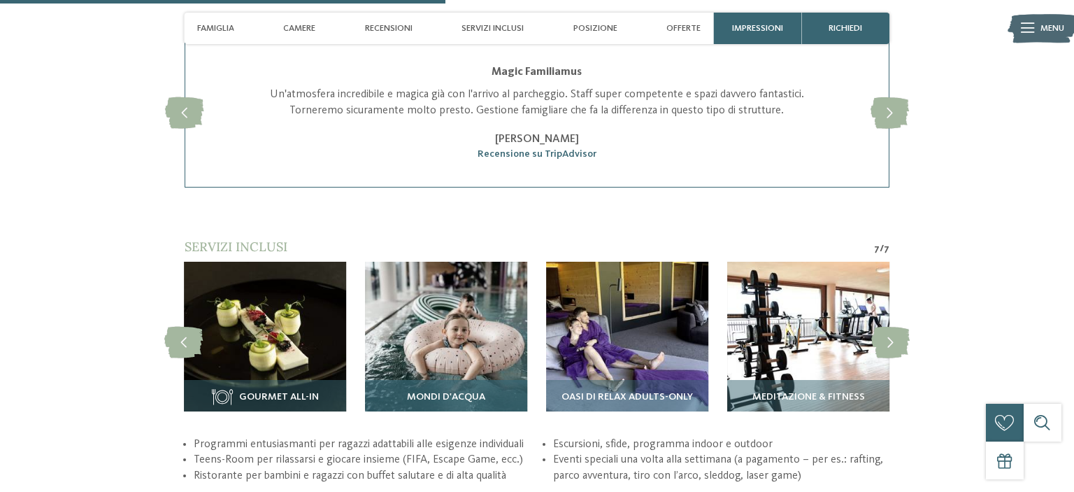
click at [436, 359] on img at bounding box center [446, 343] width 162 height 162
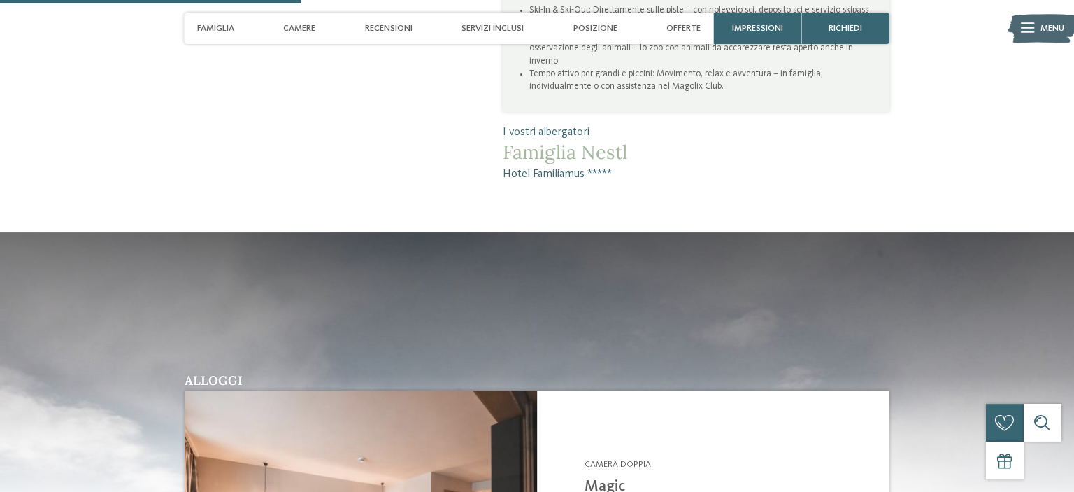
scroll to position [1231, 0]
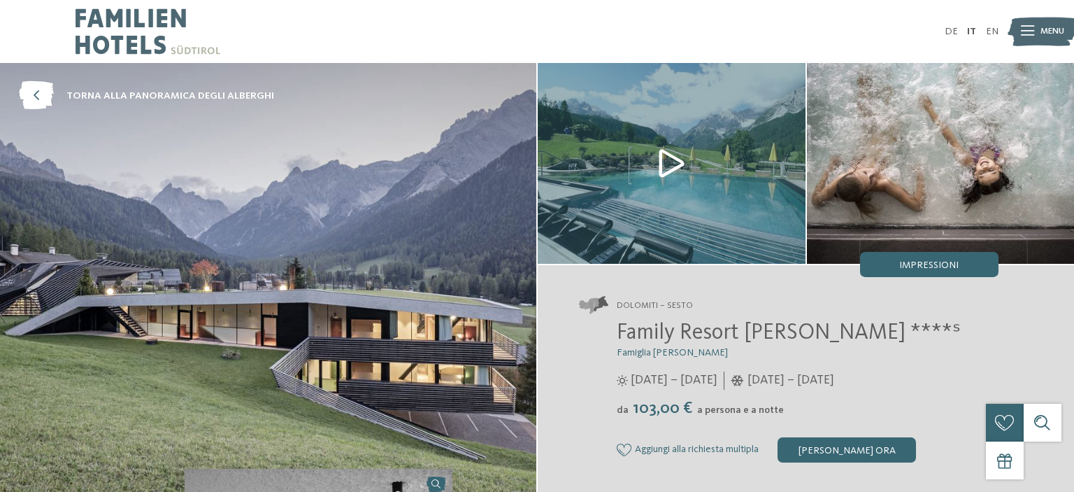
click at [295, 238] on img at bounding box center [268, 278] width 536 height 431
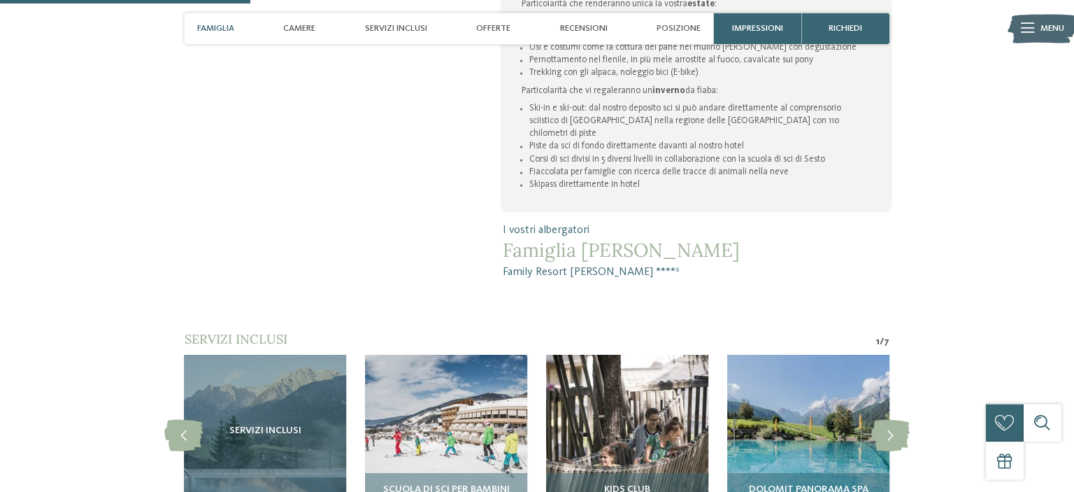
scroll to position [959, 0]
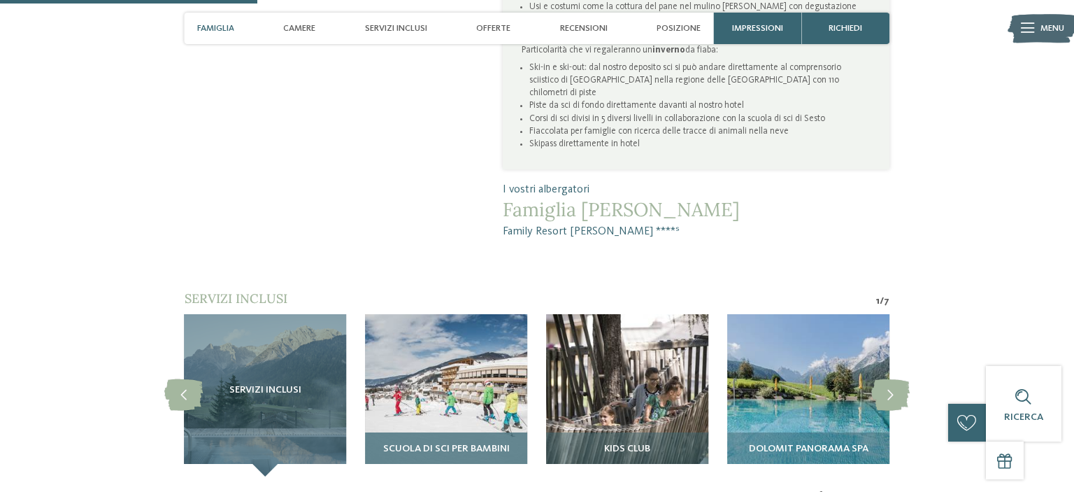
click at [440, 352] on img at bounding box center [446, 395] width 162 height 162
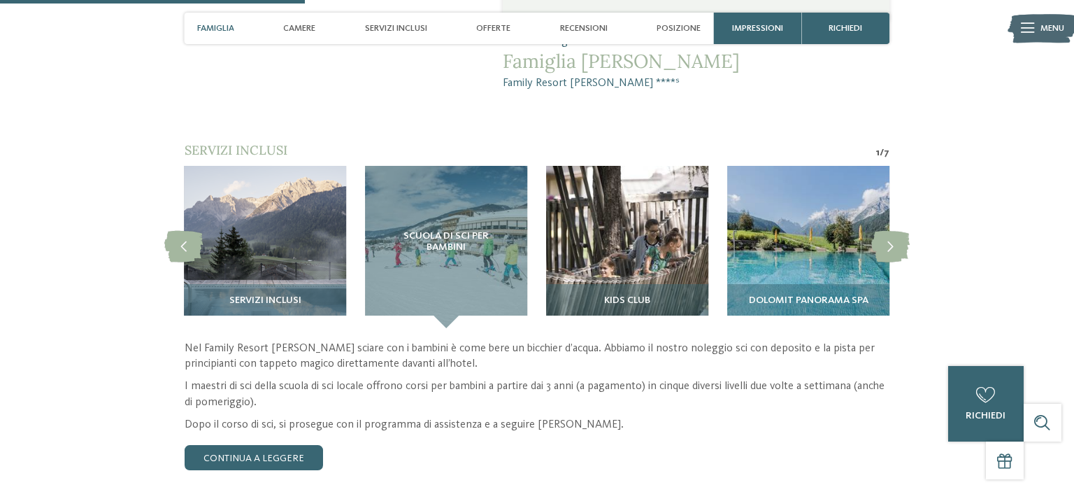
scroll to position [1082, 0]
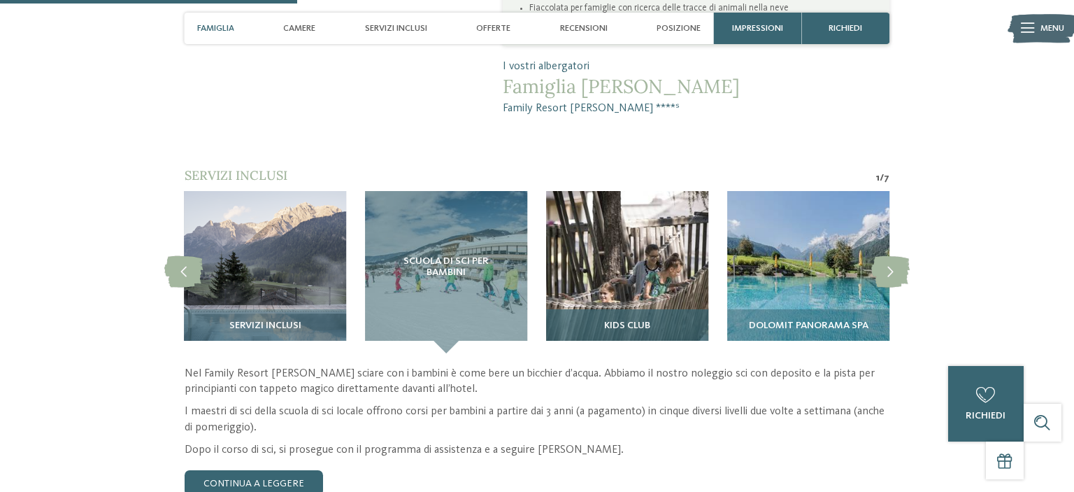
click at [615, 320] on span "Kids Club" at bounding box center [627, 325] width 46 height 11
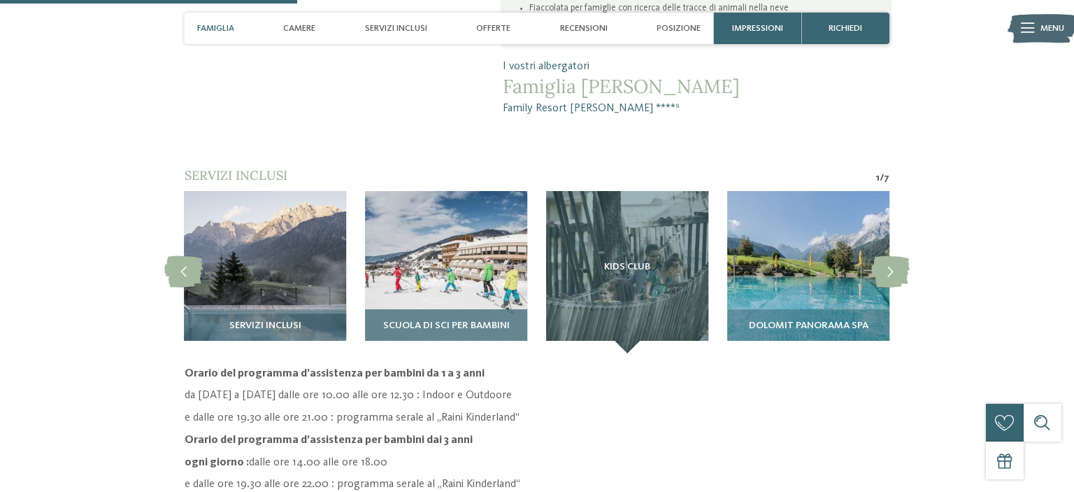
click at [396, 309] on div "Scuola di sci per bambini" at bounding box center [446, 331] width 162 height 44
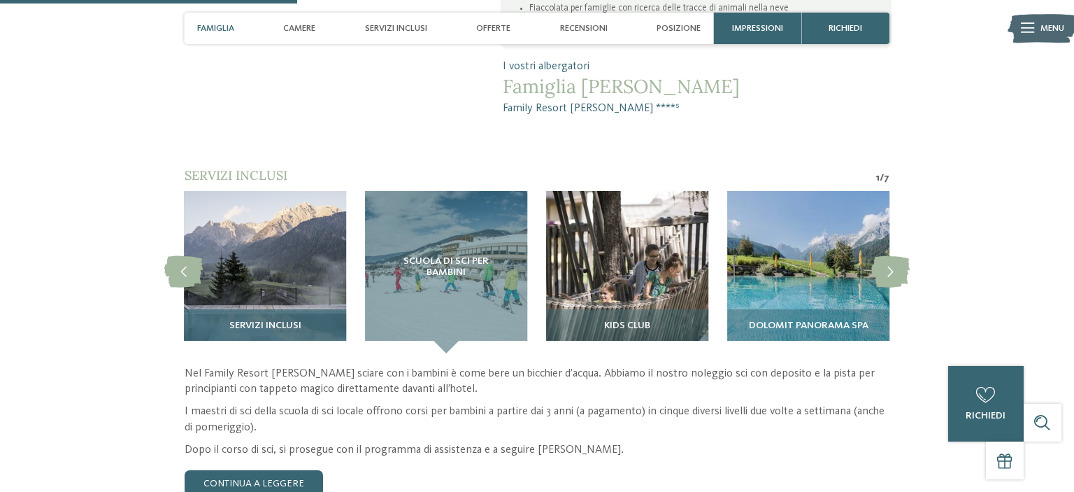
click at [257, 320] on span "Servizi inclusi" at bounding box center [265, 325] width 72 height 11
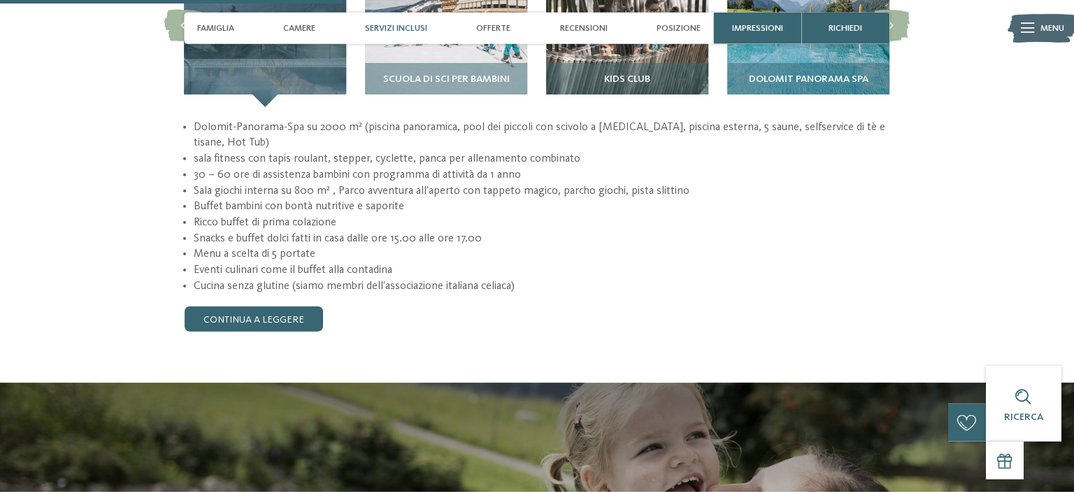
scroll to position [1329, 0]
click at [301, 306] on link "continua a leggere" at bounding box center [254, 318] width 138 height 25
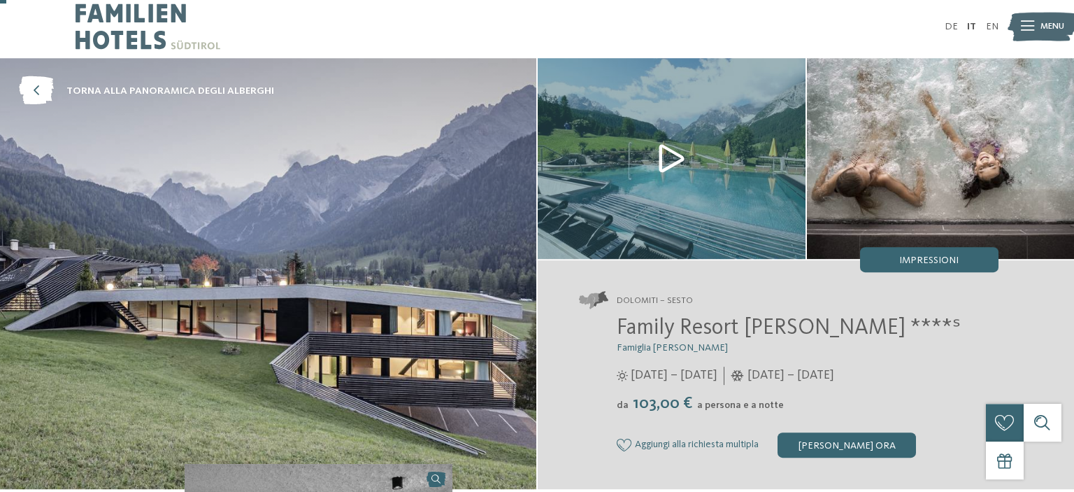
scroll to position [0, 0]
